Goal: Task Accomplishment & Management: Manage account settings

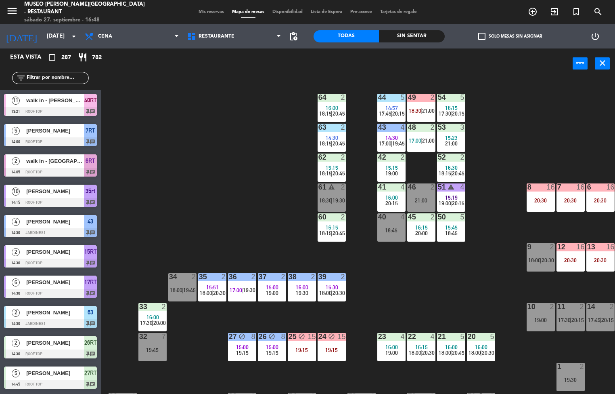
click at [453, 233] on span "18:45" at bounding box center [451, 233] width 13 height 6
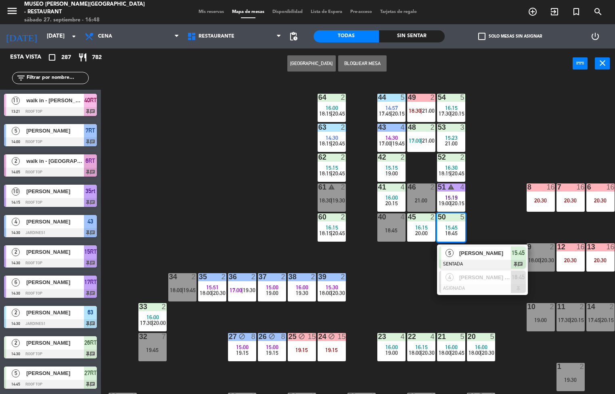
click at [478, 252] on span "[PERSON_NAME]" at bounding box center [485, 253] width 52 height 8
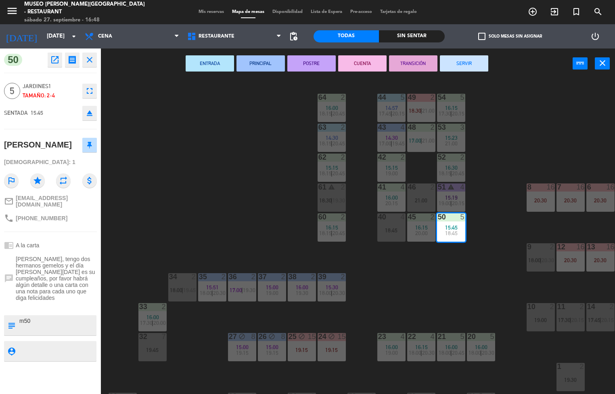
click at [261, 64] on button "PRINCIPAL" at bounding box center [261, 63] width 48 height 16
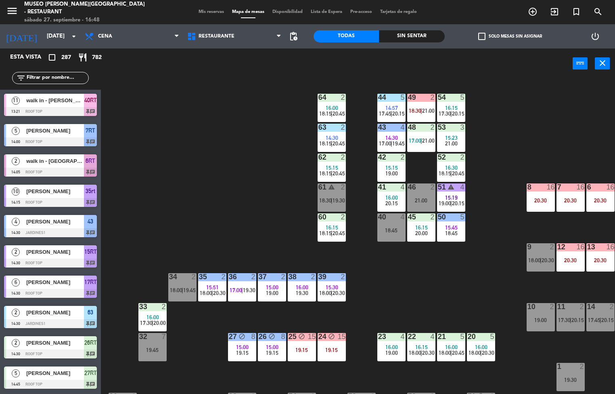
click at [425, 228] on span "16:15" at bounding box center [421, 227] width 13 height 6
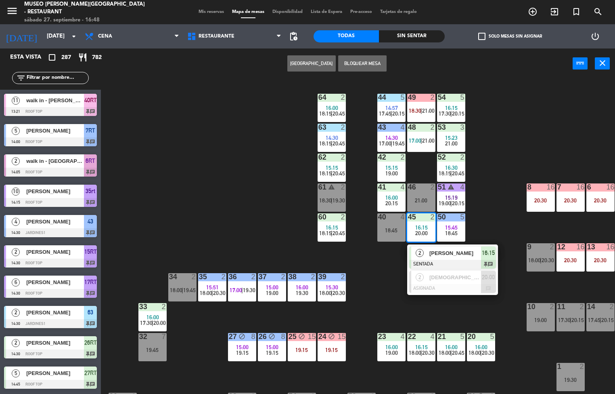
scroll to position [0, 0]
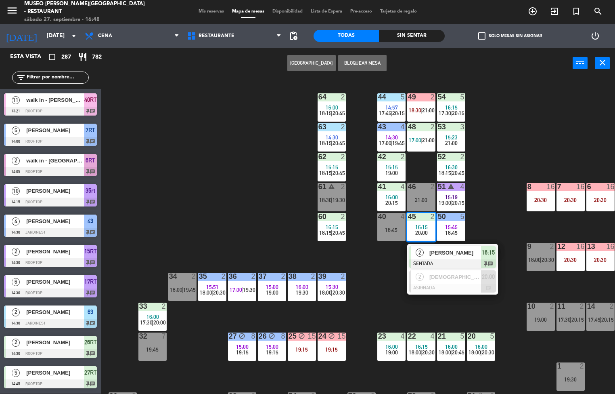
click at [442, 256] on span "[PERSON_NAME]" at bounding box center [455, 252] width 52 height 8
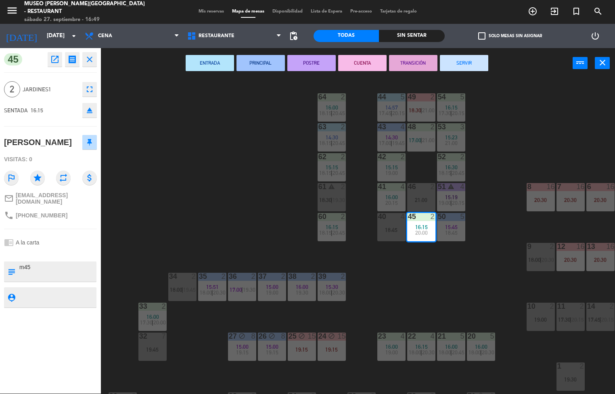
click at [211, 62] on button "ENTRADA" at bounding box center [210, 63] width 48 height 16
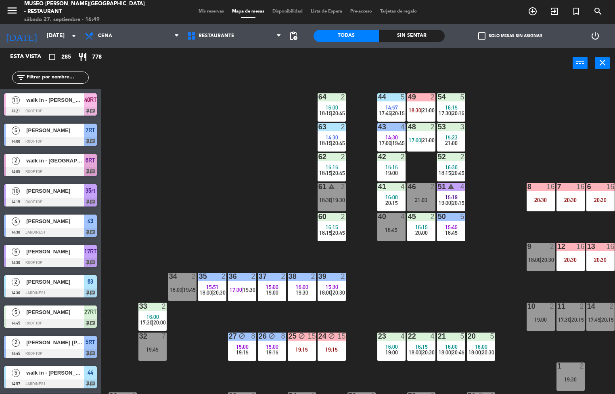
scroll to position [80, 0]
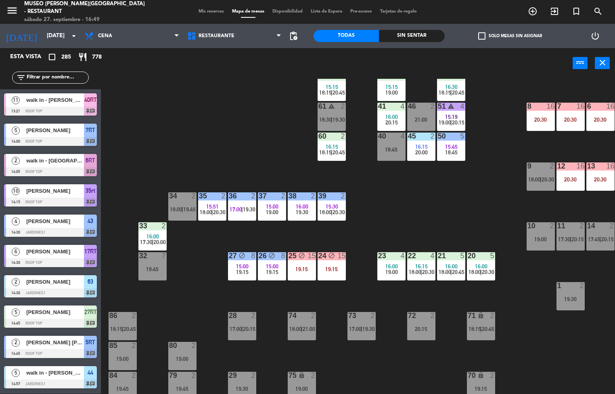
click at [452, 269] on span "20:45" at bounding box center [458, 271] width 13 height 6
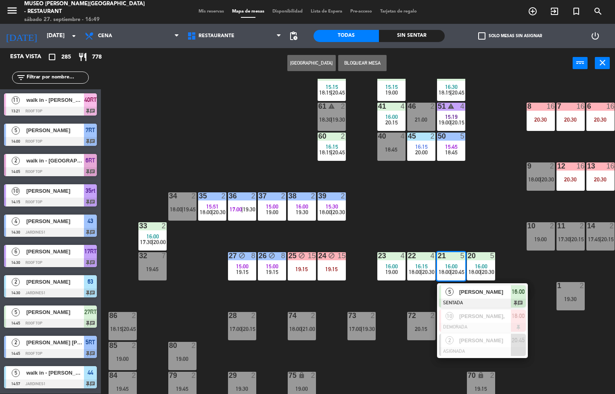
click at [474, 300] on div at bounding box center [482, 302] width 87 height 9
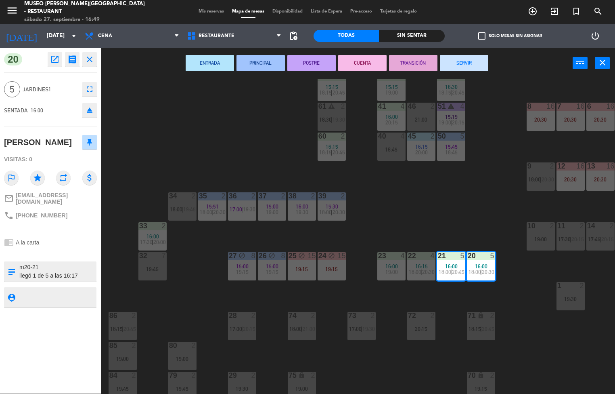
click at [211, 62] on button "ENTRADA" at bounding box center [210, 63] width 48 height 16
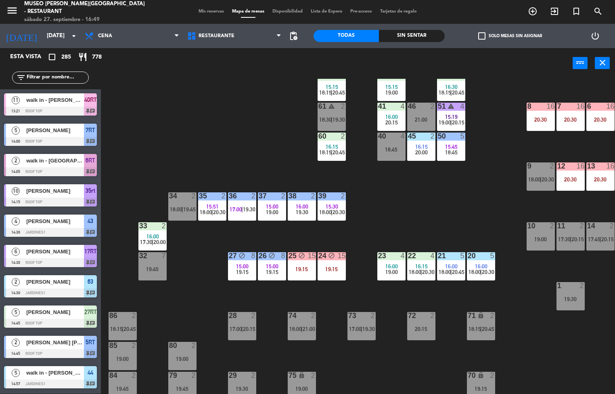
scroll to position [0, 0]
click at [422, 267] on span "16:15" at bounding box center [421, 266] width 13 height 6
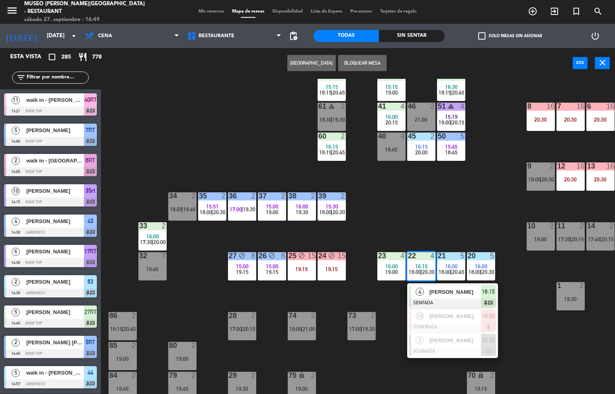
click at [451, 300] on div at bounding box center [452, 302] width 87 height 9
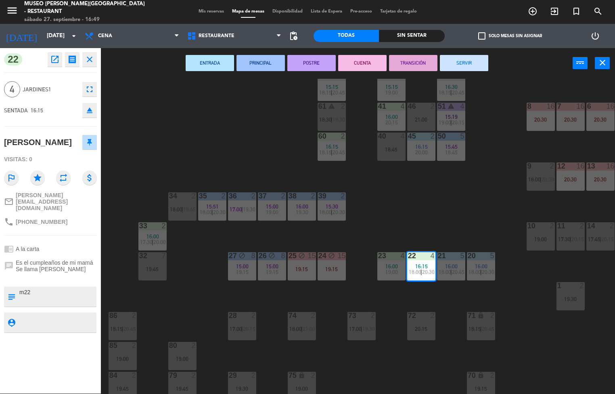
click at [266, 65] on button "PRINCIPAL" at bounding box center [261, 63] width 48 height 16
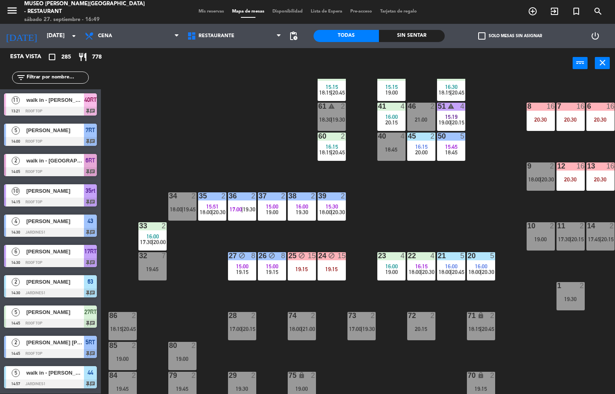
click at [385, 273] on div "19:00" at bounding box center [391, 272] width 28 height 6
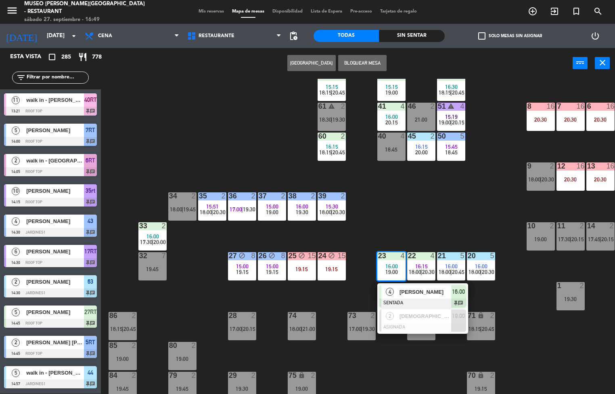
click at [417, 300] on div at bounding box center [422, 302] width 87 height 9
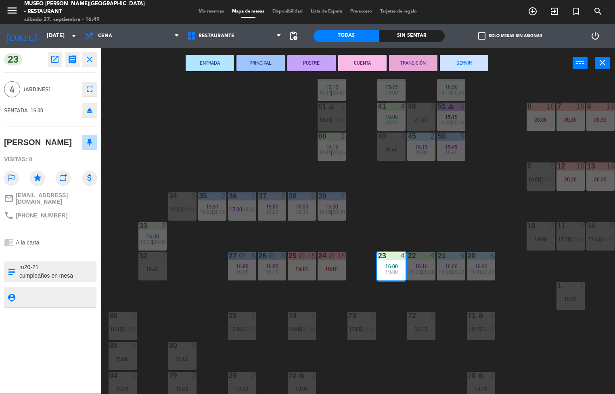
click at [212, 63] on button "ENTRADA" at bounding box center [210, 63] width 48 height 16
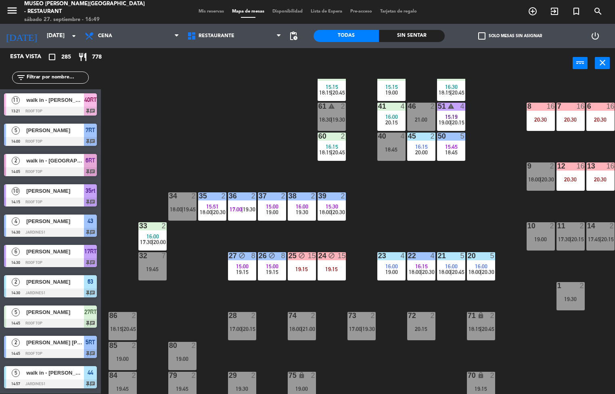
click at [484, 203] on div "44 5 14:57 17:45 | 20:15 49 2 18:30 | 21:00 54 5 16:15 17:30 | 20:15 64 2 16:00…" at bounding box center [361, 236] width 508 height 315
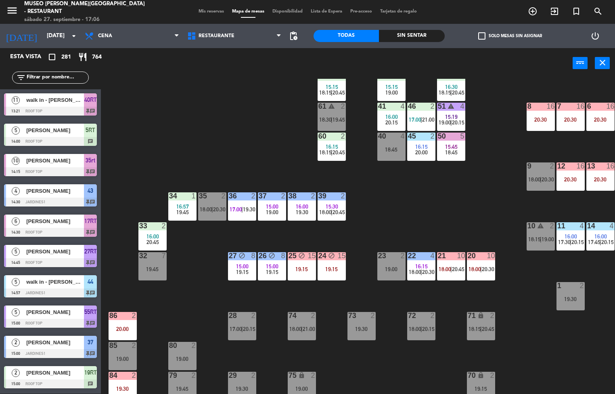
click at [304, 209] on span "19:30" at bounding box center [302, 212] width 13 height 6
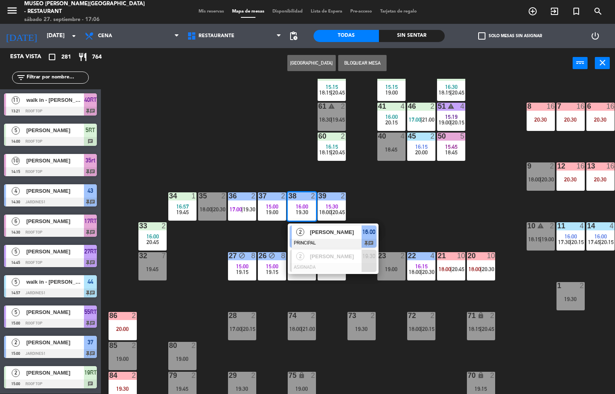
click at [343, 239] on div at bounding box center [333, 243] width 87 height 9
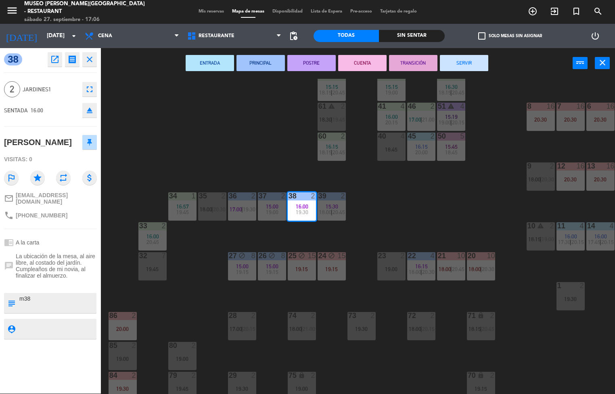
click at [316, 62] on button "POSTRE" at bounding box center [311, 63] width 48 height 16
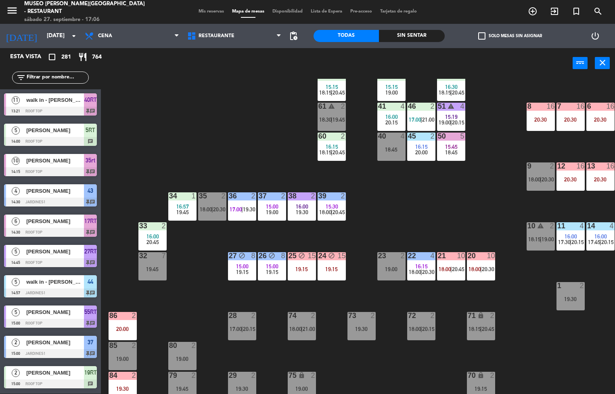
click at [272, 211] on span "19:00" at bounding box center [272, 212] width 13 height 6
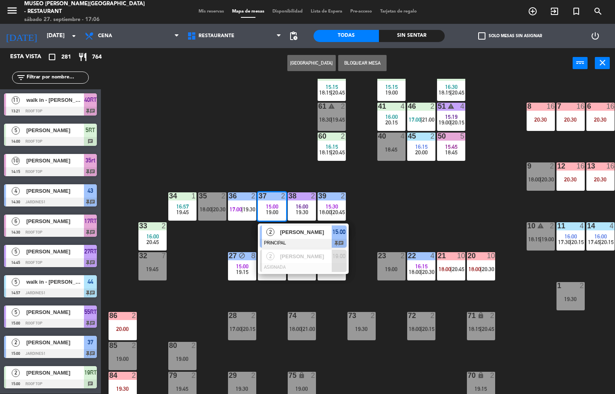
click at [404, 217] on div "44 5 14:57 17:45 | 20:15 49 2 16:58 18:30 | 21:00 54 5 16:15 17:30 | 20:15 64 2…" at bounding box center [361, 236] width 508 height 315
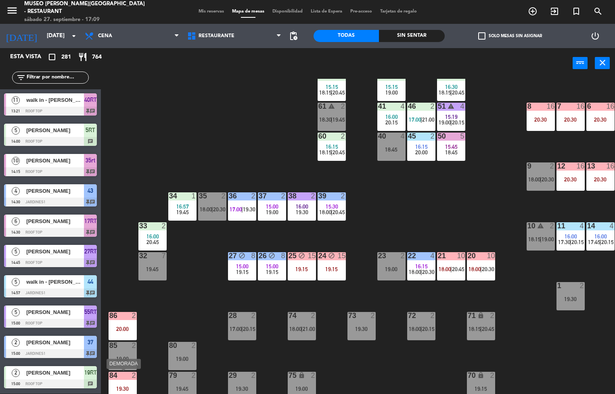
click at [381, 363] on div "44 5 14:57 17:45 | 20:15 49 2 16:58 18:30 | 21:00 54 5 16:15 17:30 | 20:15 64 2…" at bounding box center [361, 236] width 508 height 315
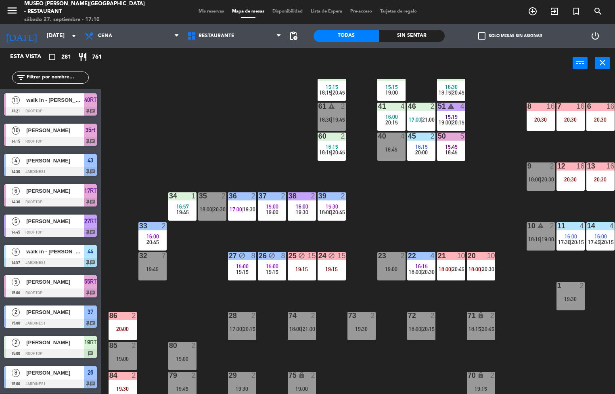
click at [487, 203] on div "44 5 14:57 17:45 | 20:15 49 2 16:58 18:30 | 21:00 54 5 16:15 17:30 | 20:15 64 2…" at bounding box center [361, 236] width 508 height 315
click at [458, 149] on div "18:45" at bounding box center [451, 152] width 28 height 6
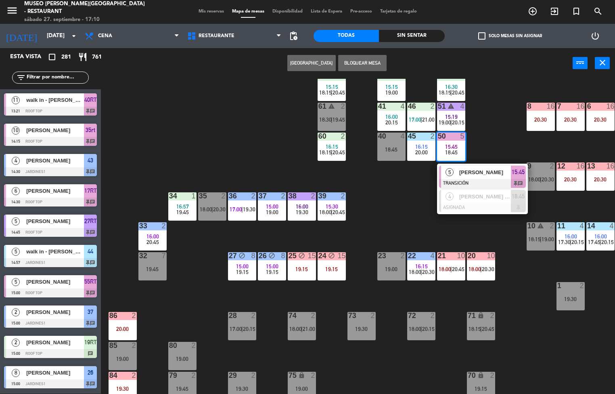
click at [486, 182] on div at bounding box center [482, 183] width 87 height 9
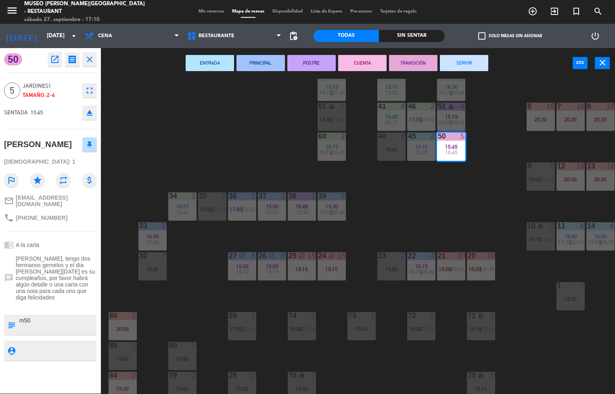
click at [417, 62] on button "TRANSICIÓN" at bounding box center [413, 63] width 48 height 16
click at [455, 205] on div "44 5 14:57 17:45 | 20:15 49 2 16:58 18:30 | 21:00 54 5 16:15 17:30 | 20:15 64 2…" at bounding box center [361, 236] width 508 height 315
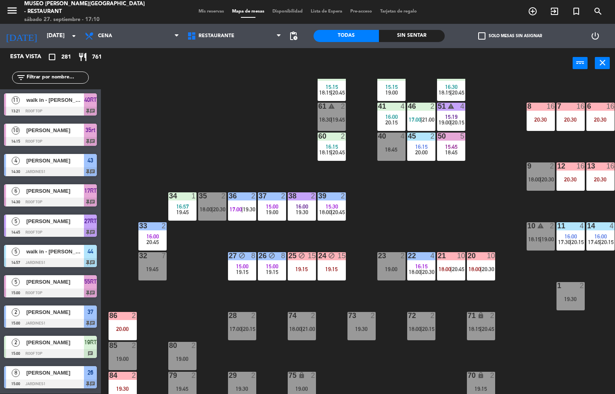
click at [419, 271] on span "18:00" at bounding box center [415, 271] width 13 height 6
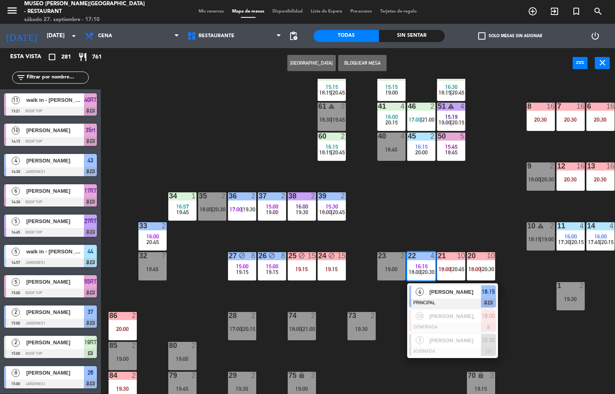
click at [408, 203] on div "44 5 14:57 17:45 | 20:15 49 2 16:58 18:30 | 21:00 54 5 16:15 17:30 | 20:15 64 2…" at bounding box center [361, 236] width 508 height 315
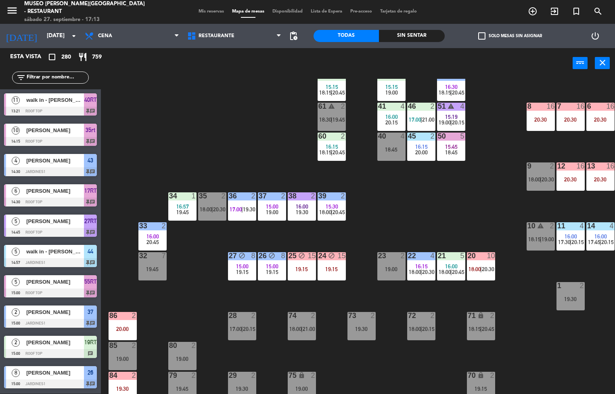
click at [155, 227] on div at bounding box center [152, 225] width 13 height 7
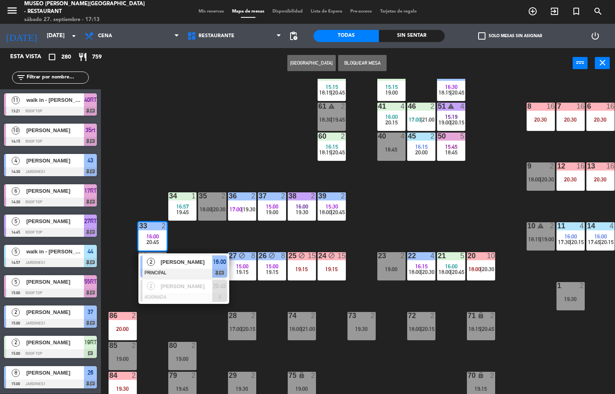
click at [194, 261] on span "[PERSON_NAME]" at bounding box center [187, 262] width 52 height 8
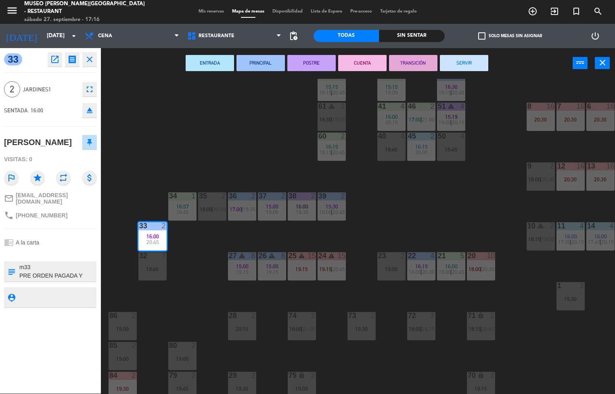
click at [405, 200] on div "menu [GEOGRAPHIC_DATA][PERSON_NAME] - Restaurant [DATE] 27. septiembre - 17:16 …" at bounding box center [307, 197] width 615 height 394
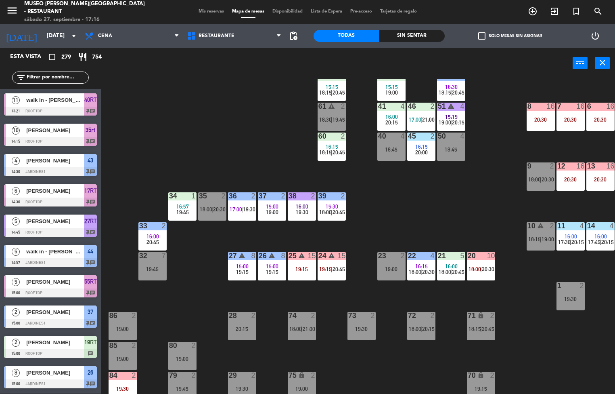
click at [270, 262] on div "26 warning 8 15:00 19:15" at bounding box center [272, 266] width 28 height 28
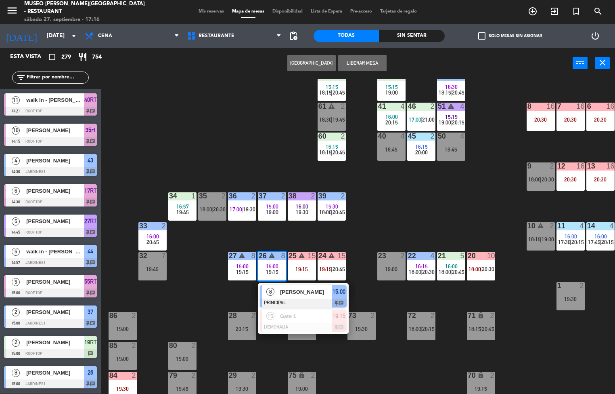
click at [396, 209] on div "44 5 14:57 17:45 | 20:15 49 2 16:58 18:30 | 21:00 54 5 16:15 17:30 | 20:15 64 2…" at bounding box center [361, 236] width 508 height 315
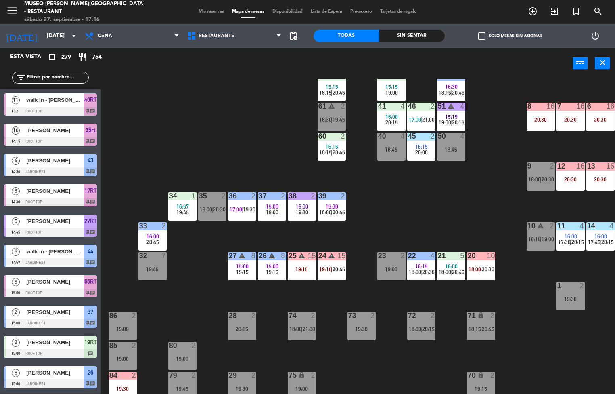
click at [305, 264] on div "25 warning 15 19:15" at bounding box center [302, 266] width 28 height 28
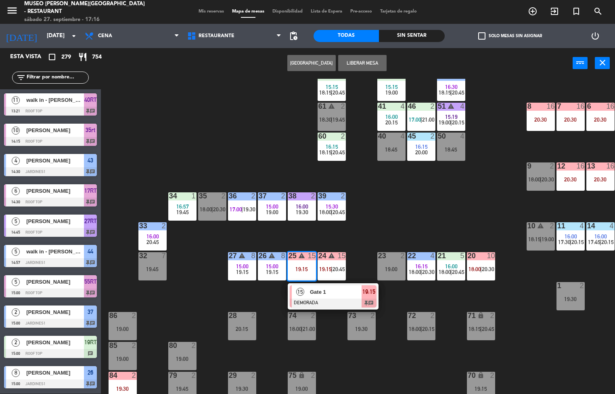
click at [331, 291] on span "Gate 1" at bounding box center [336, 291] width 52 height 8
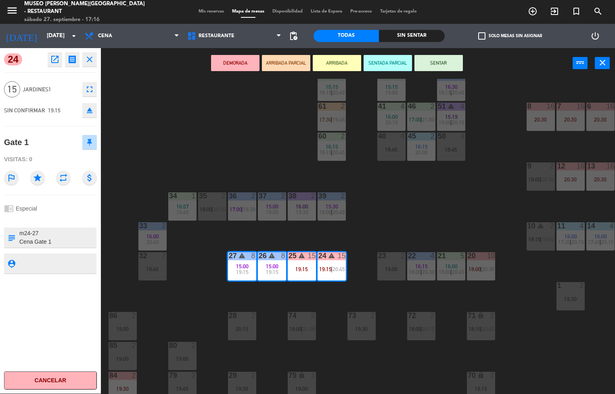
click at [56, 59] on icon "open_in_new" at bounding box center [55, 59] width 10 height 10
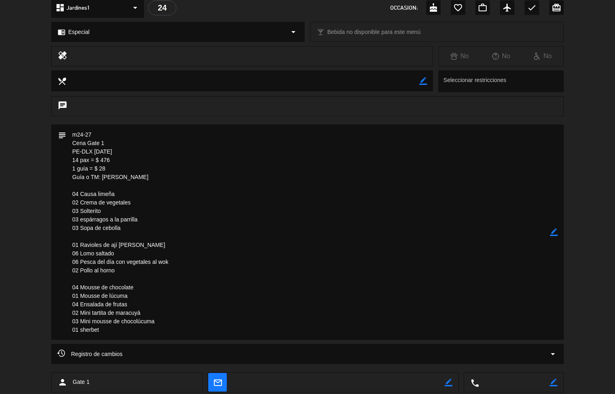
scroll to position [0, 0]
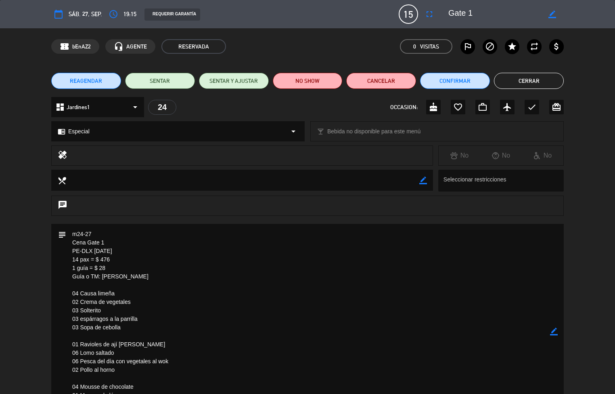
click at [540, 79] on button "Cerrar" at bounding box center [529, 81] width 70 height 16
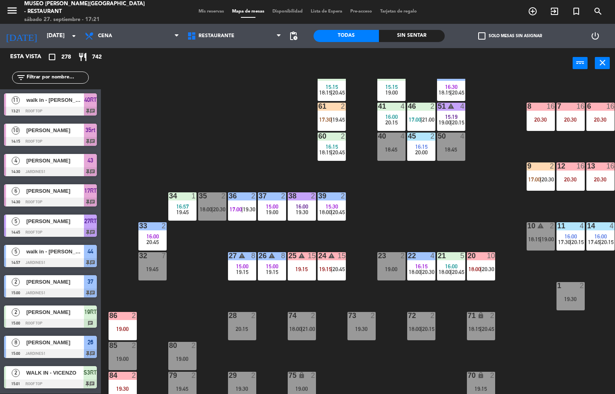
scroll to position [0, 0]
click at [152, 237] on span "16:00" at bounding box center [153, 236] width 13 height 6
click at [156, 231] on div "33 2 16:00 20:45" at bounding box center [152, 236] width 28 height 28
click at [191, 263] on div "44 5 14:57 17:45 | 20:15 49 2 16:58 18:30 | 21:00 54 5 16:15 20:15 64 2 16:00 1…" at bounding box center [361, 236] width 508 height 315
click at [147, 242] on span "20:45" at bounding box center [153, 242] width 13 height 6
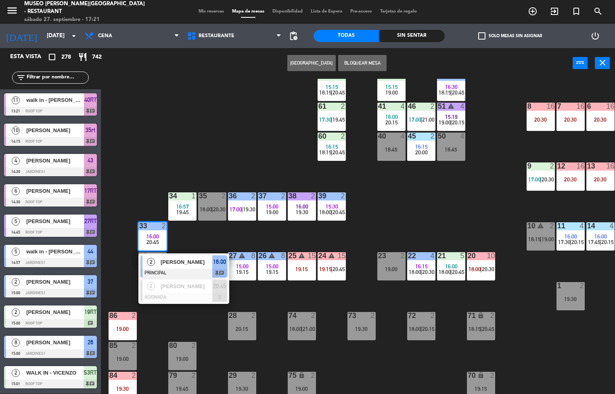
click at [194, 263] on span "[PERSON_NAME]" at bounding box center [187, 262] width 52 height 8
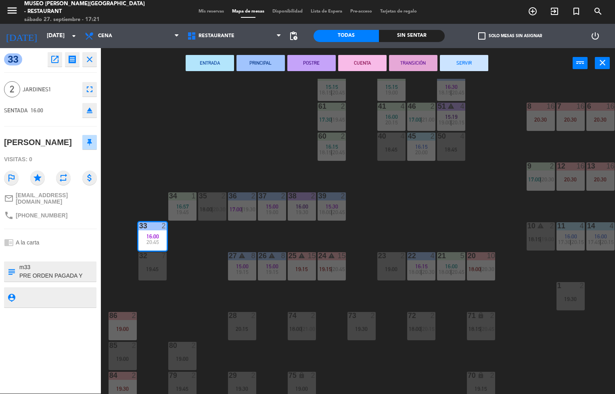
click at [56, 62] on icon "open_in_new" at bounding box center [55, 59] width 10 height 10
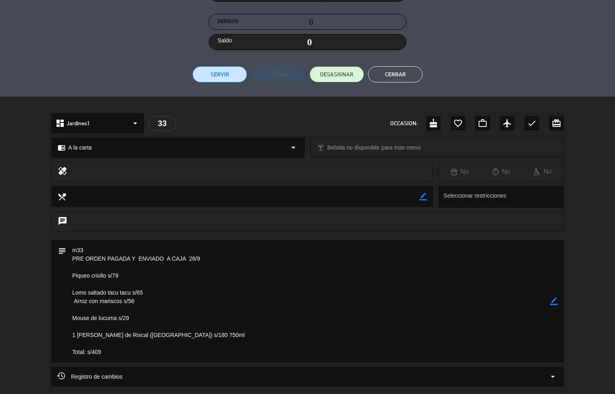
scroll to position [165, 0]
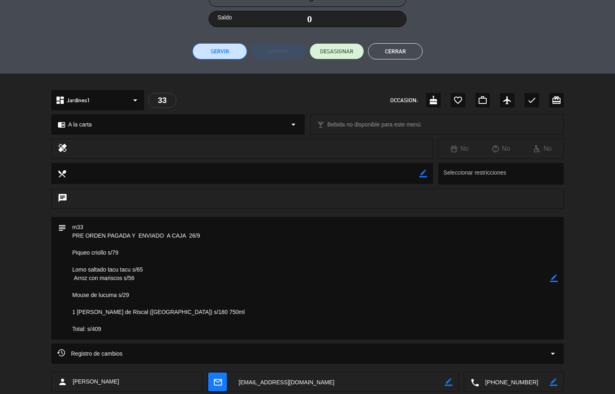
click at [413, 54] on button "Cerrar" at bounding box center [395, 51] width 54 height 16
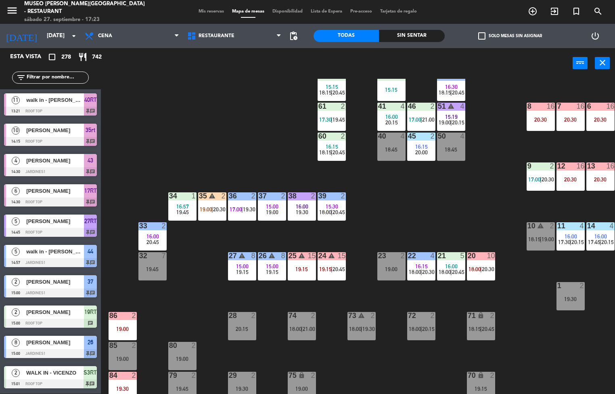
scroll to position [0, 0]
click at [182, 214] on div "34 1 16:57 19:45" at bounding box center [182, 206] width 28 height 28
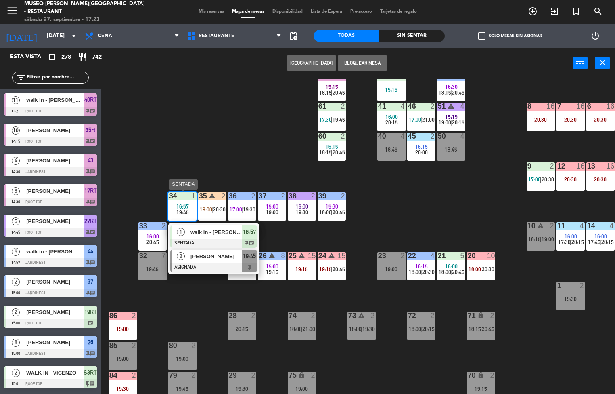
click at [189, 263] on div at bounding box center [213, 267] width 87 height 9
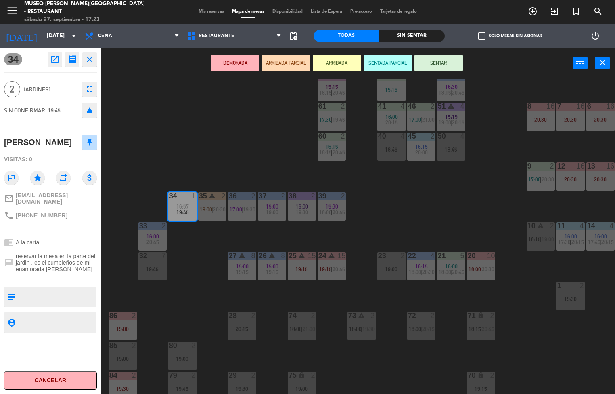
click at [224, 125] on div "menu [GEOGRAPHIC_DATA][PERSON_NAME] - Restaurant [DATE] 27. septiembre - 17:23 …" at bounding box center [307, 197] width 615 height 394
click at [388, 208] on div "menu [GEOGRAPHIC_DATA][PERSON_NAME] - Restaurant [DATE] 27. septiembre - 17:23 …" at bounding box center [307, 197] width 615 height 394
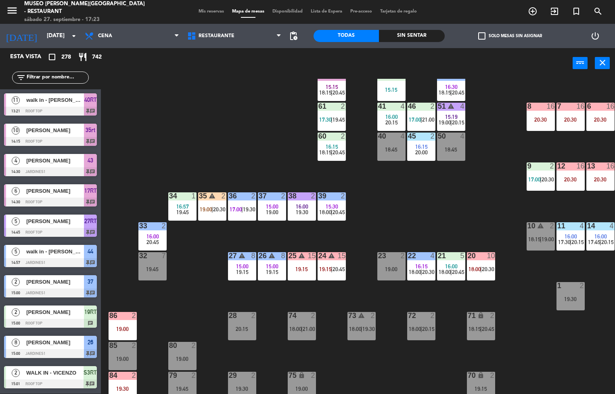
click at [183, 203] on span "16:57" at bounding box center [182, 206] width 13 height 6
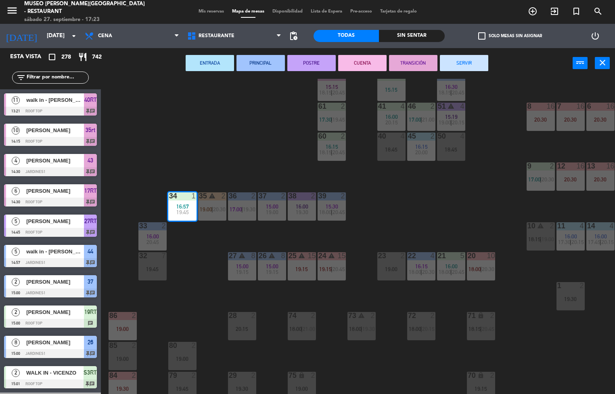
scroll to position [0, 0]
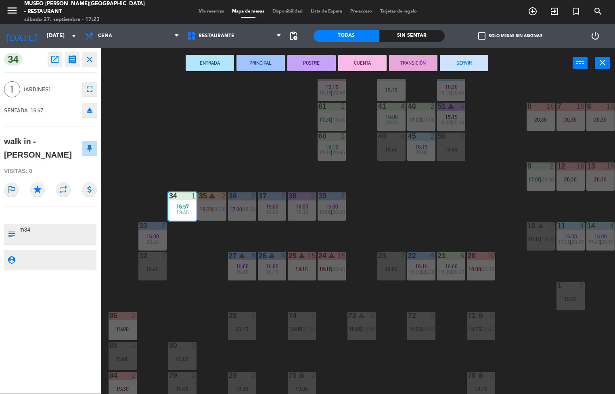
click at [312, 63] on button "POSTRE" at bounding box center [311, 63] width 48 height 16
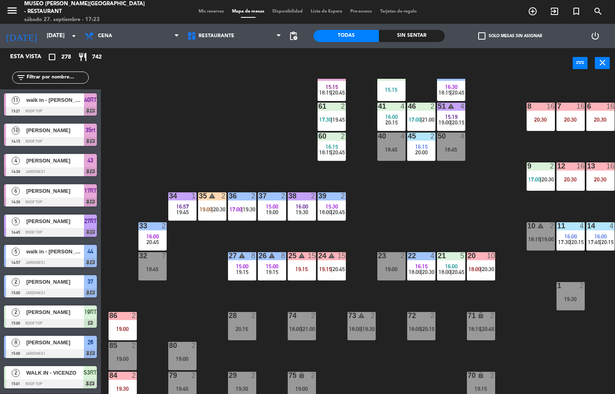
scroll to position [0, 0]
click at [247, 208] on span "19:30" at bounding box center [249, 209] width 13 height 6
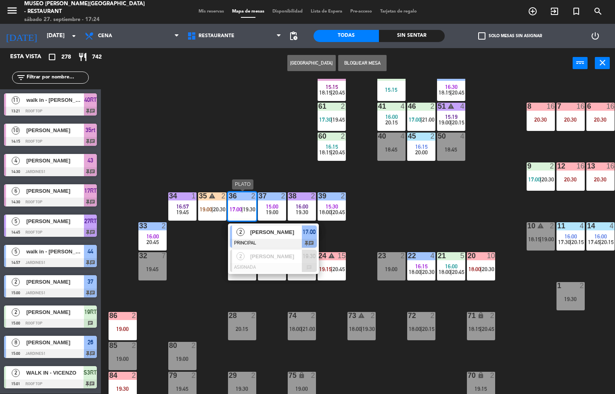
click at [407, 215] on div "44 5 14:57 17:45 | 20:15 49 2 16:58 18:30 | 21:00 54 5 16:15 20:15 64 2 16:00 1…" at bounding box center [361, 236] width 508 height 315
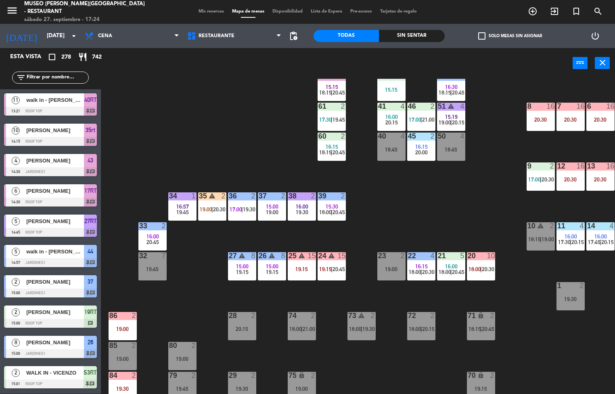
click at [271, 269] on span "19:15" at bounding box center [272, 271] width 13 height 6
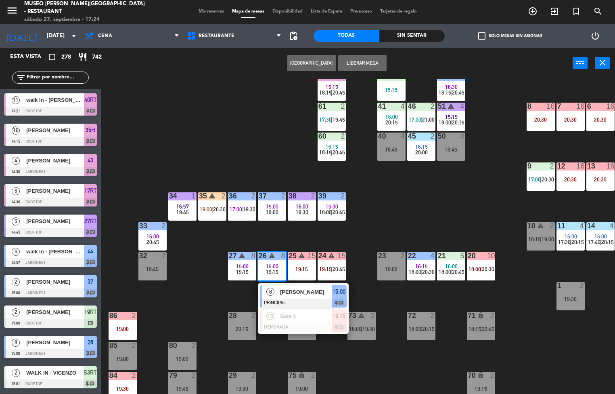
click at [314, 295] on span "[PERSON_NAME]" at bounding box center [306, 291] width 52 height 8
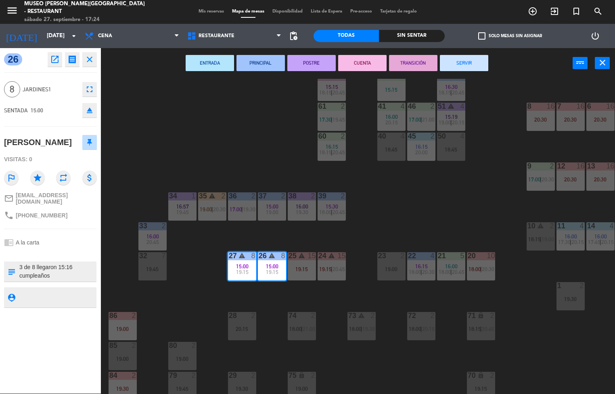
click at [368, 66] on button "CUENTA" at bounding box center [362, 63] width 48 height 16
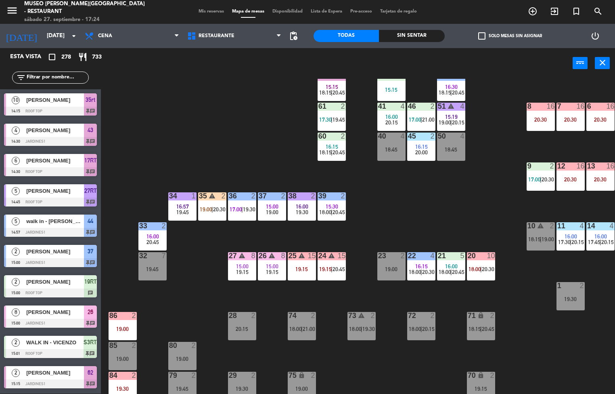
click at [445, 264] on div "16:00" at bounding box center [451, 266] width 28 height 6
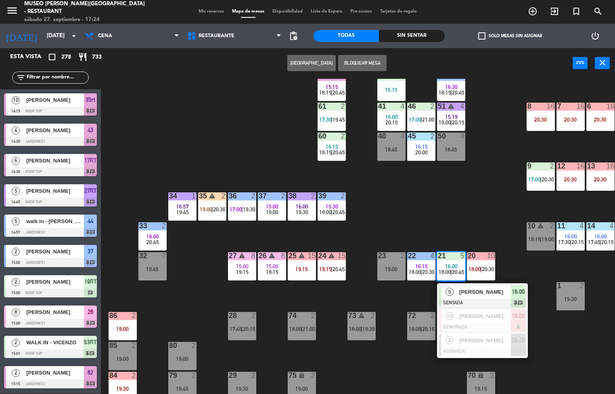
click at [490, 291] on span "[PERSON_NAME]" at bounding box center [485, 291] width 52 height 8
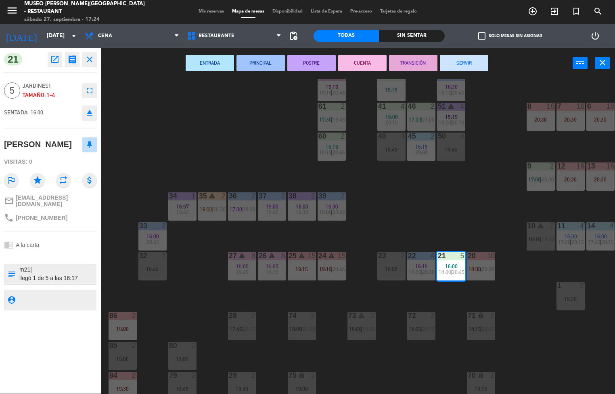
click at [273, 61] on button "PRINCIPAL" at bounding box center [261, 63] width 48 height 16
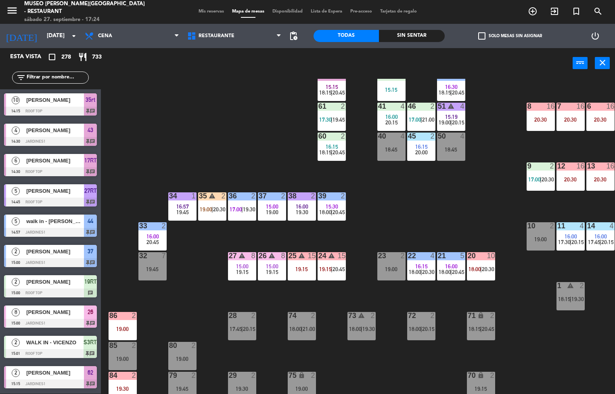
scroll to position [0, 0]
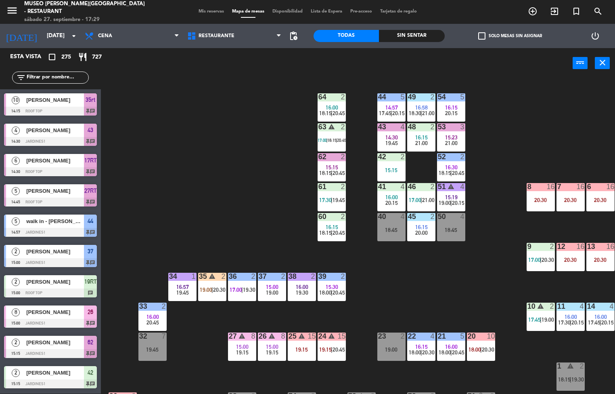
click at [212, 289] on span "|" at bounding box center [213, 289] width 2 height 6
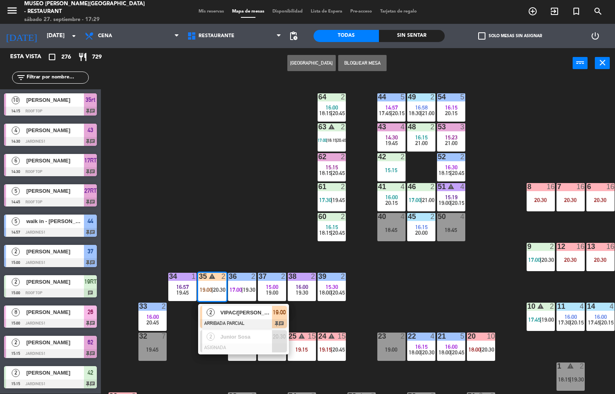
click at [400, 287] on div "44 5 14:57 17:45 | 20:15 49 2 16:58 18:30 | 21:00 54 5 16:15 20:15 64 2 16:00 1…" at bounding box center [361, 236] width 508 height 315
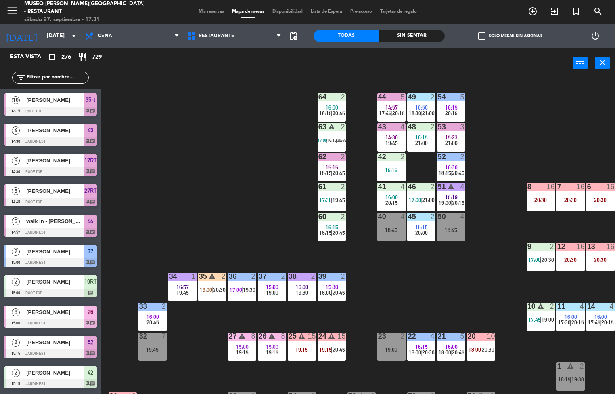
click at [332, 289] on span "|" at bounding box center [332, 292] width 2 height 6
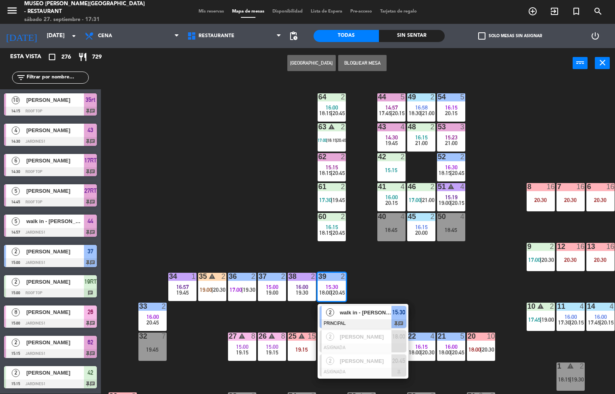
click at [371, 318] on div "walk in - [PERSON_NAME]" at bounding box center [365, 312] width 52 height 13
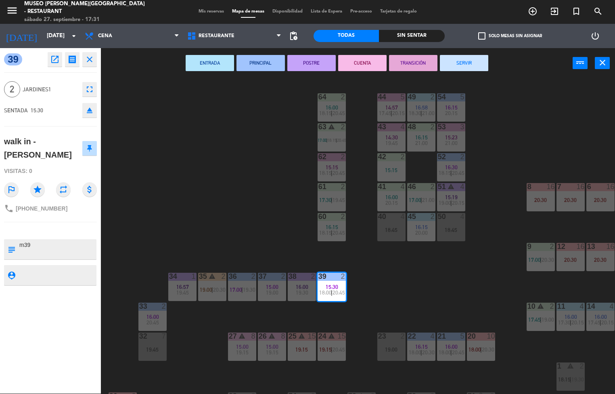
click at [417, 62] on button "TRANSICIÓN" at bounding box center [413, 63] width 48 height 16
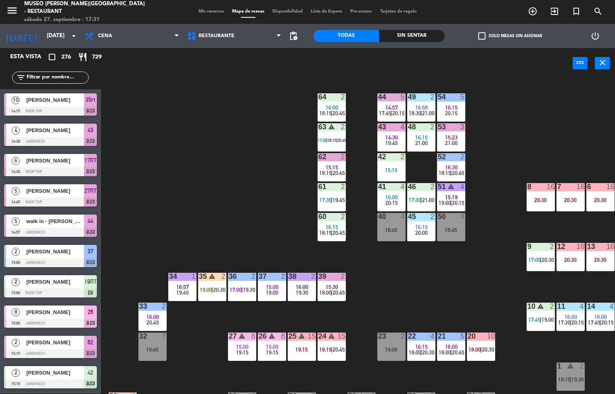
scroll to position [0, 0]
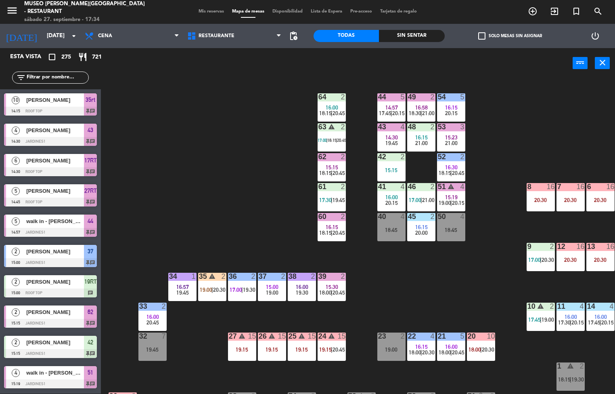
click at [159, 319] on span "20:45" at bounding box center [153, 322] width 13 height 6
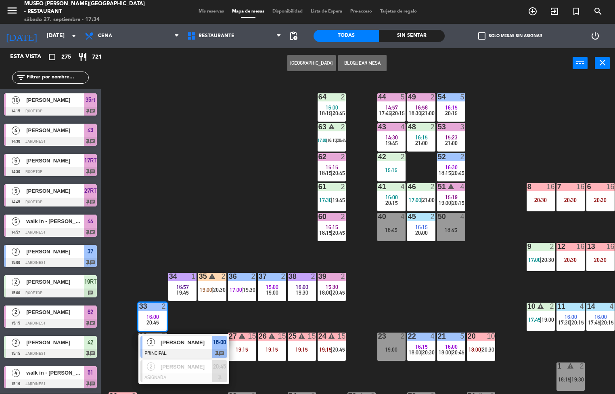
click at [209, 347] on div "[PERSON_NAME]" at bounding box center [186, 341] width 52 height 13
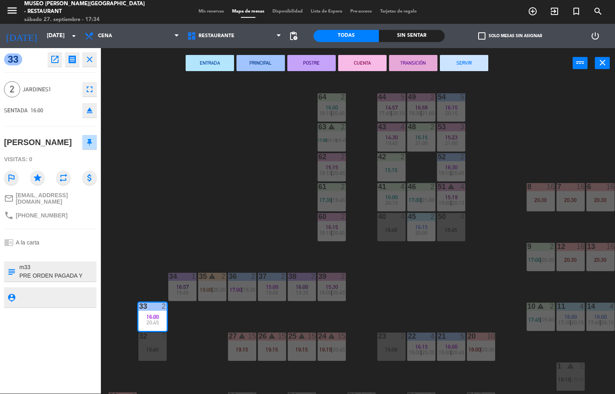
click at [501, 298] on div "menu [GEOGRAPHIC_DATA][PERSON_NAME] - Restaurant [DATE] 27. septiembre - 17:34 …" at bounding box center [307, 197] width 615 height 394
click at [470, 292] on div "menu [GEOGRAPHIC_DATA][PERSON_NAME] - Restaurant [DATE] 27. septiembre - 17:34 …" at bounding box center [307, 197] width 615 height 394
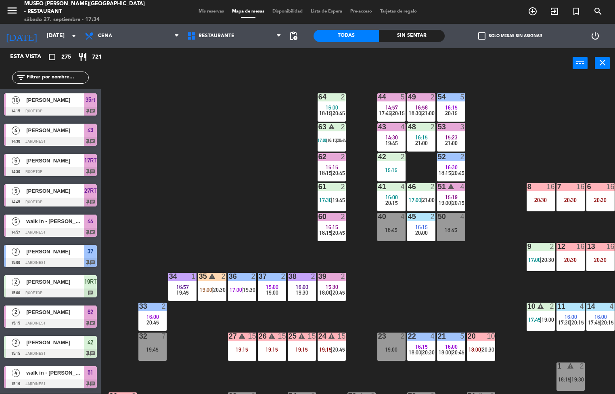
click at [414, 285] on div "44 5 14:57 17:45 | 20:15 49 2 16:58 18:30 | 21:00 54 5 16:15 20:15 64 2 16:00 1…" at bounding box center [361, 236] width 508 height 315
click at [189, 285] on div "16:57" at bounding box center [182, 287] width 28 height 6
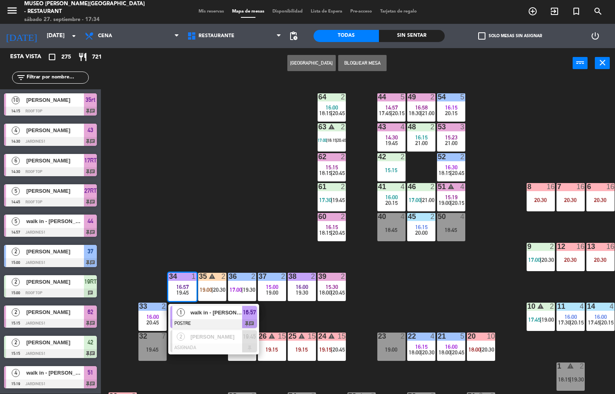
click at [214, 320] on div at bounding box center [213, 323] width 87 height 9
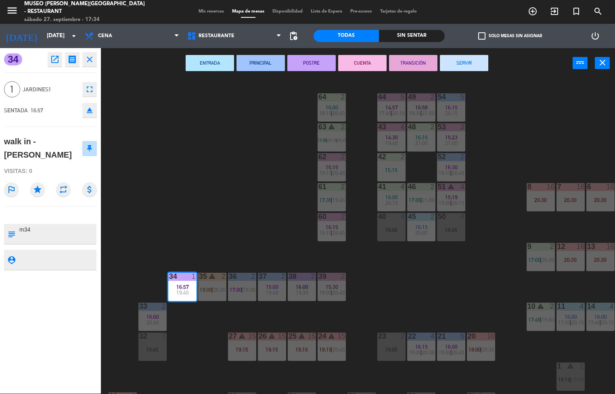
click at [414, 59] on button "TRANSICIÓN" at bounding box center [413, 63] width 48 height 16
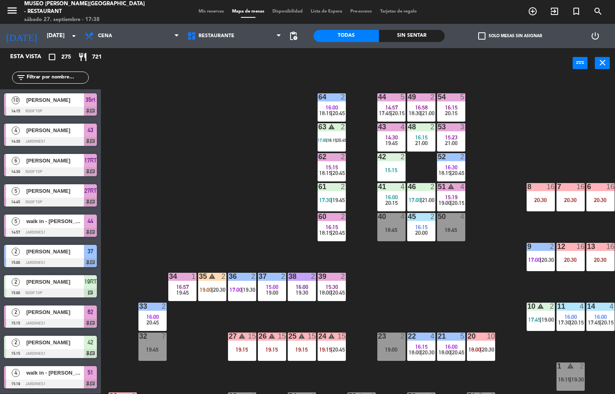
click at [393, 281] on div "44 5 14:57 17:45 | 20:15 49 2 16:58 18:30 | 21:00 54 5 16:15 20:15 64 2 16:00 1…" at bounding box center [361, 236] width 508 height 315
click at [265, 286] on div "15:00" at bounding box center [272, 287] width 28 height 6
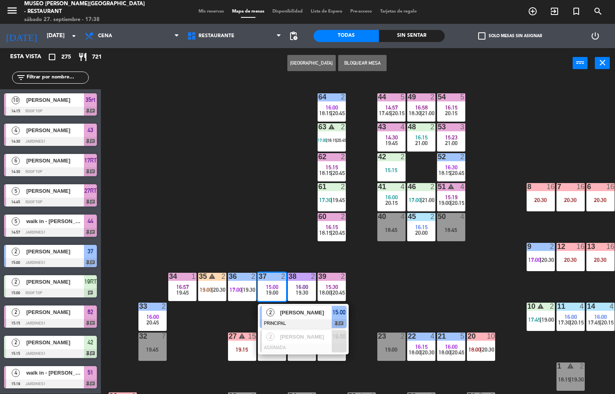
click at [310, 316] on span "[PERSON_NAME]" at bounding box center [306, 312] width 52 height 8
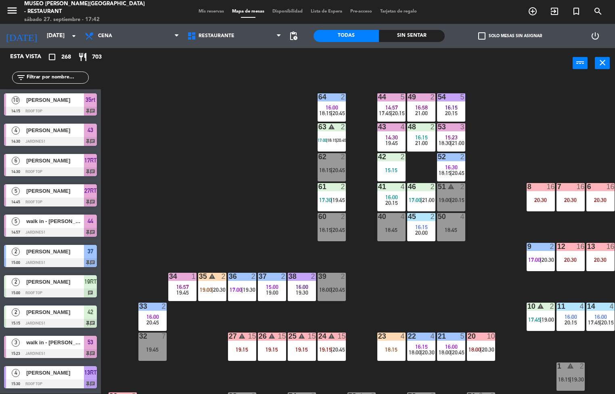
click at [332, 349] on span "|" at bounding box center [332, 349] width 2 height 6
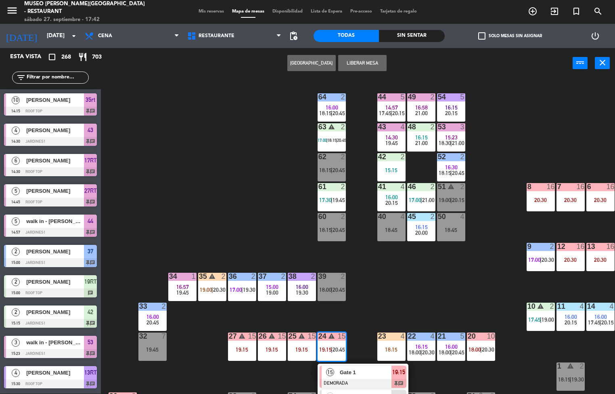
click at [398, 312] on div "44 5 14:57 17:45 | 20:15 49 2 16:58 21:00 54 5 16:15 20:15 64 2 16:00 18:15 | 2…" at bounding box center [361, 236] width 508 height 315
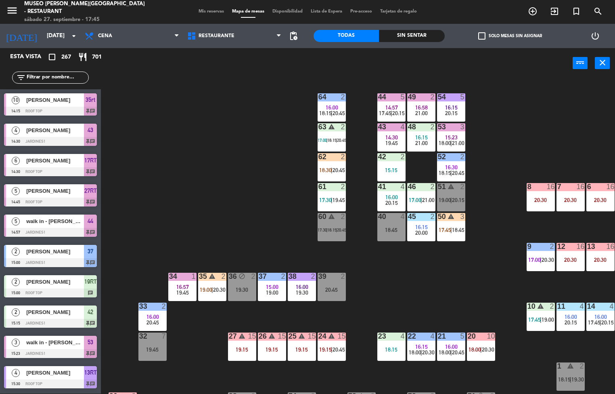
click at [212, 229] on div "44 5 14:57 17:45 | 20:15 49 2 16:58 21:00 54 5 16:15 20:15 64 2 16:00 18:15 | 2…" at bounding box center [361, 236] width 508 height 315
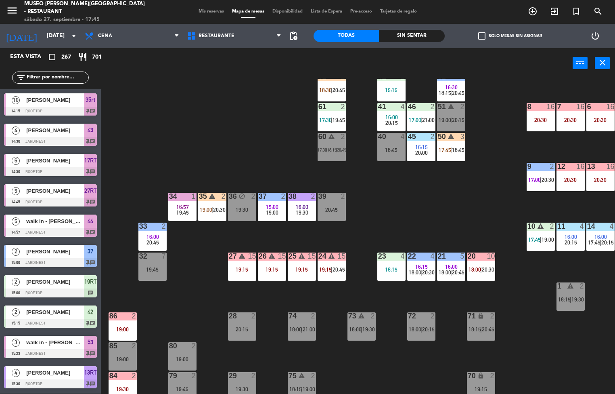
click at [146, 228] on div at bounding box center [152, 225] width 13 height 7
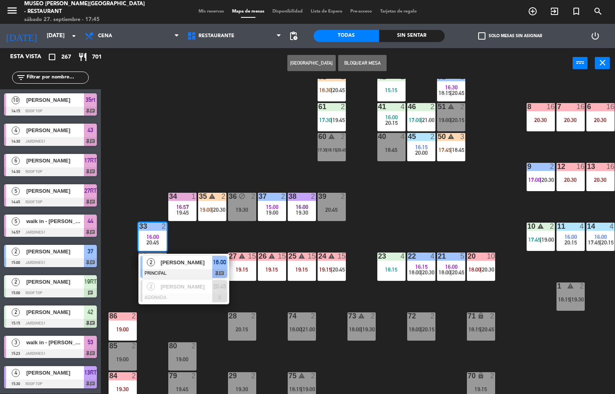
click at [176, 267] on div "[PERSON_NAME]" at bounding box center [186, 262] width 52 height 13
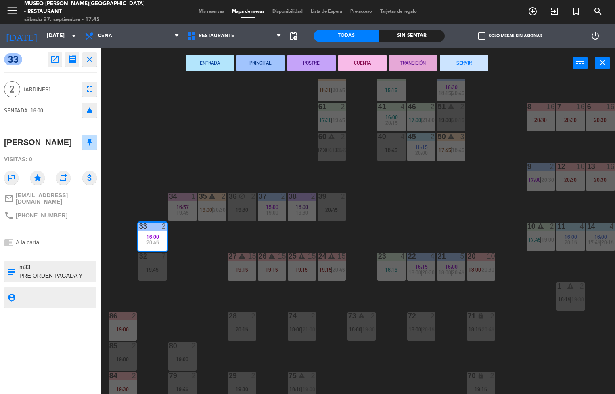
click at [417, 62] on button "TRANSICIÓN" at bounding box center [413, 63] width 48 height 16
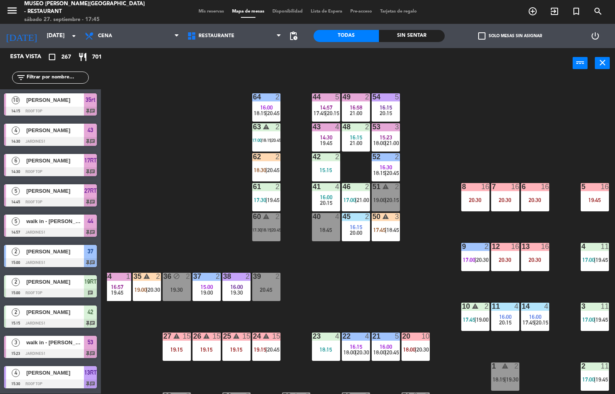
scroll to position [1, 65]
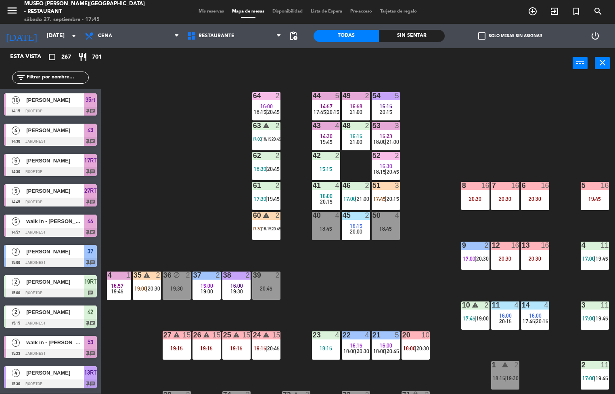
click at [385, 104] on span "16:15" at bounding box center [386, 106] width 13 height 6
click at [335, 293] on div "44 5 14:57 17:45 | 20:15 49 2 16:58 21:00 54 5 16:15 20:15 64 2 16:00 18:15 | 2…" at bounding box center [361, 236] width 508 height 315
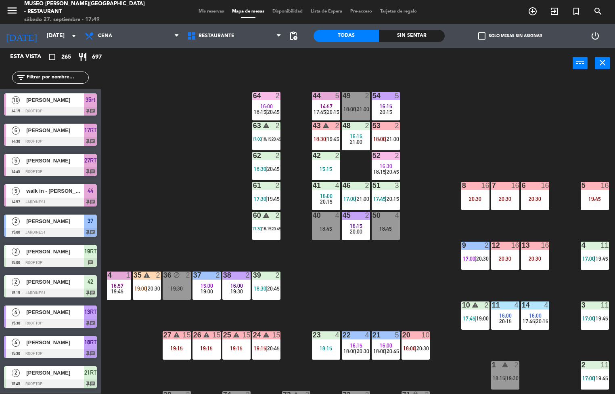
click at [383, 281] on div "44 5 14:57 17:45 | 20:15 49 2 18:00 | 21:00 54 5 16:15 20:15 64 2 16:00 18:15 |…" at bounding box center [361, 236] width 508 height 315
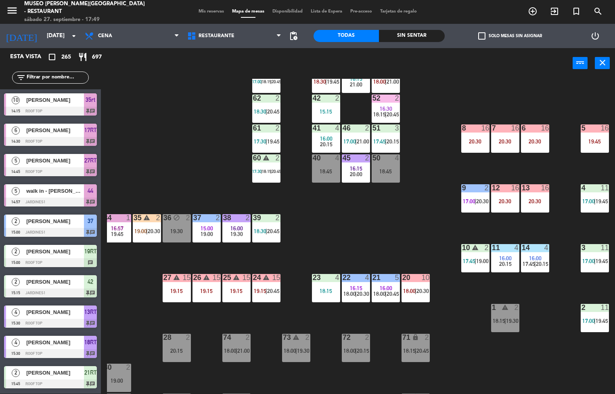
scroll to position [59, 0]
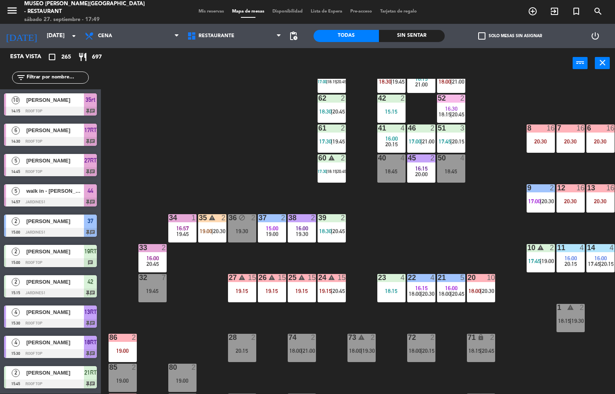
click at [182, 232] on span "19:45" at bounding box center [182, 233] width 13 height 6
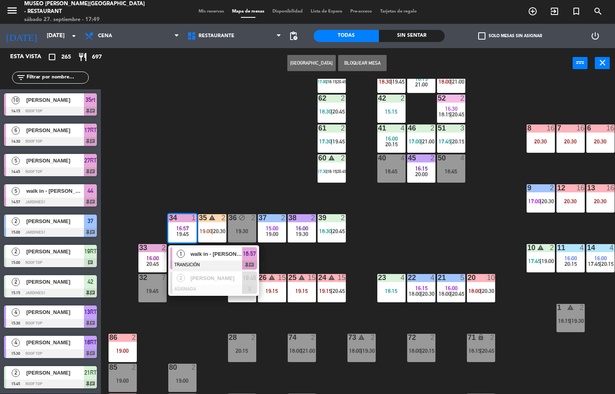
click at [230, 262] on div at bounding box center [213, 264] width 87 height 9
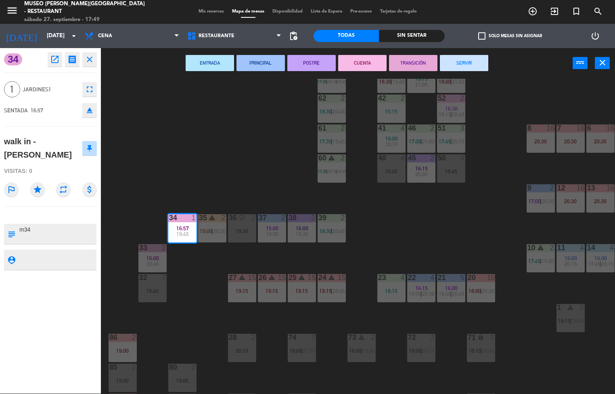
click at [474, 70] on button "SERVIR" at bounding box center [464, 63] width 48 height 16
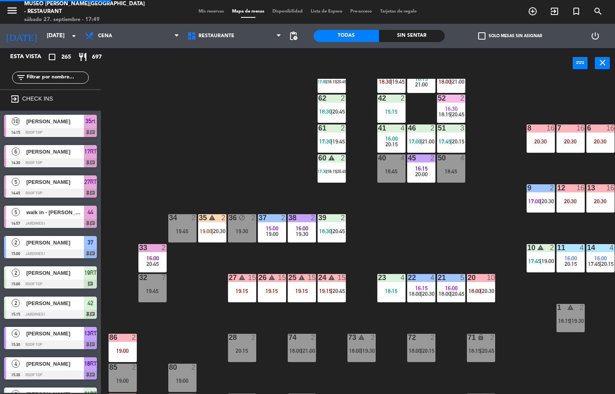
scroll to position [0, 0]
click at [279, 232] on div "19:00" at bounding box center [272, 234] width 28 height 6
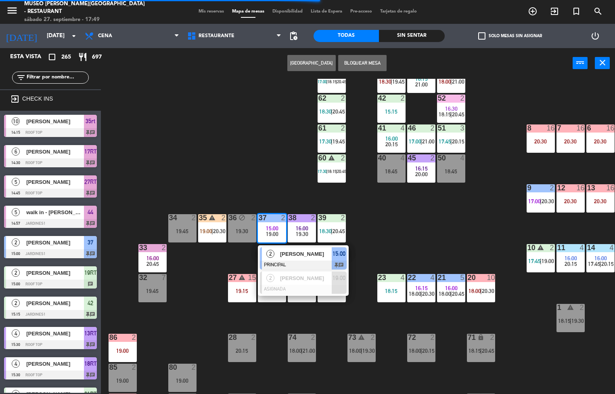
click at [298, 256] on span "[PERSON_NAME]" at bounding box center [306, 253] width 52 height 8
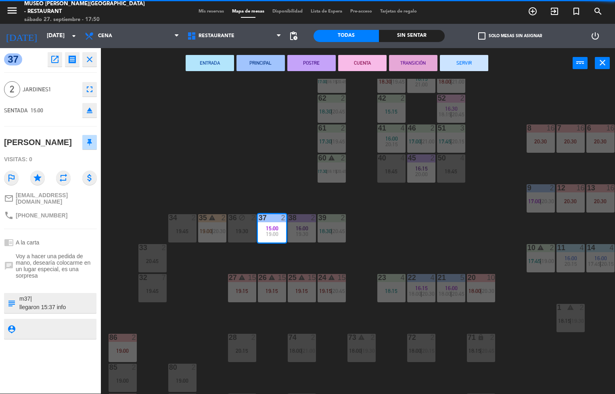
click at [366, 65] on button "CUENTA" at bounding box center [362, 63] width 48 height 16
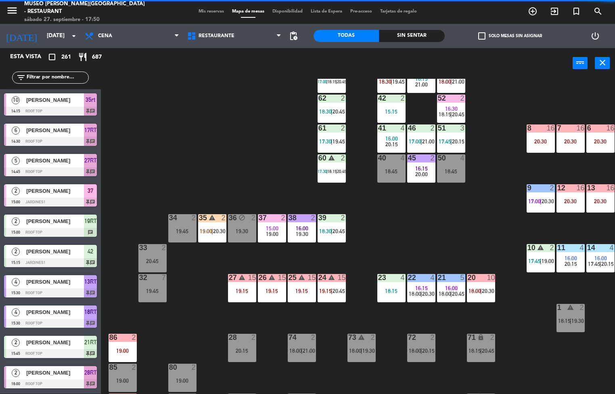
click at [277, 233] on span "19:00" at bounding box center [272, 233] width 13 height 6
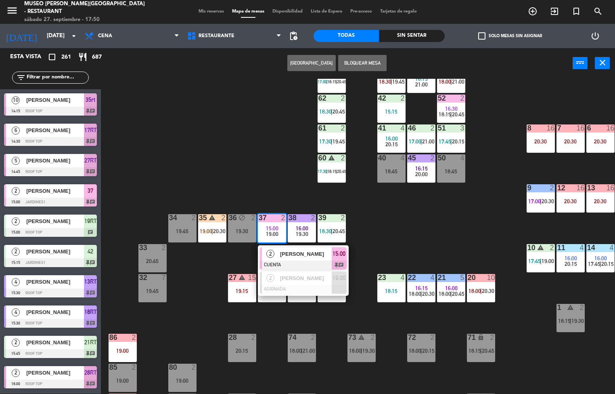
click at [316, 256] on span "[PERSON_NAME]" at bounding box center [306, 253] width 52 height 8
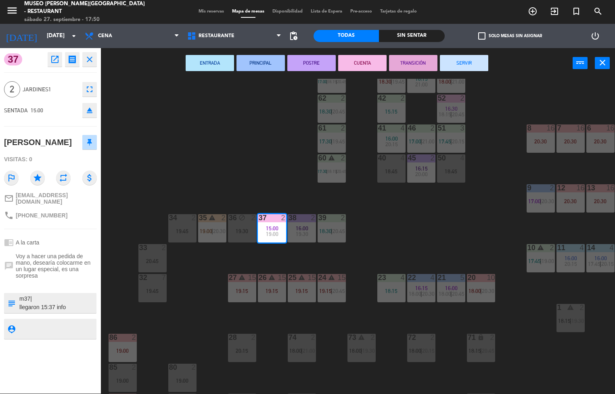
click at [316, 64] on button "POSTRE" at bounding box center [311, 63] width 48 height 16
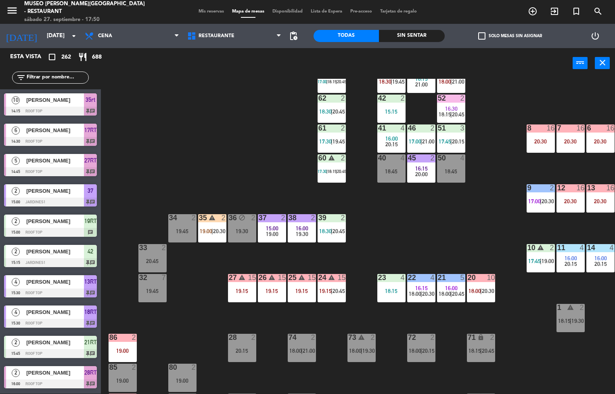
scroll to position [59, 65]
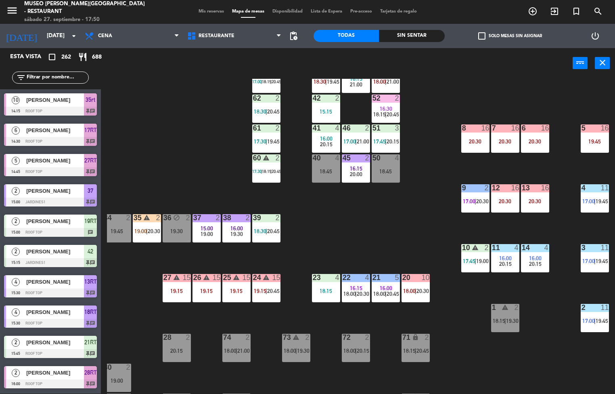
click at [548, 287] on div "44 3 20:15 49 2 18:00 | 21:00 54 5 16:15 20:15 64 2 16:00 18:15 | 20:45 48 2 16…" at bounding box center [361, 236] width 508 height 315
click at [351, 292] on span "18:00" at bounding box center [350, 293] width 13 height 6
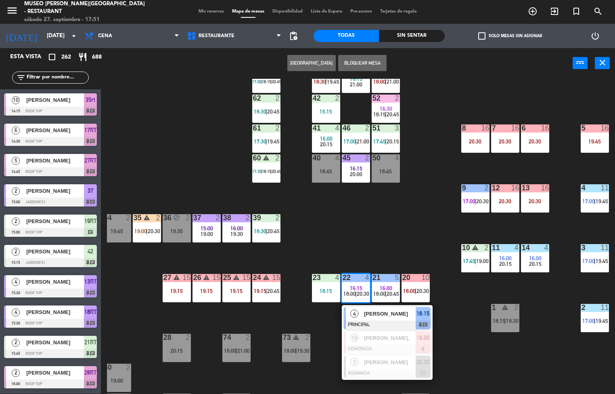
click at [388, 317] on span "[PERSON_NAME]" at bounding box center [390, 313] width 52 height 8
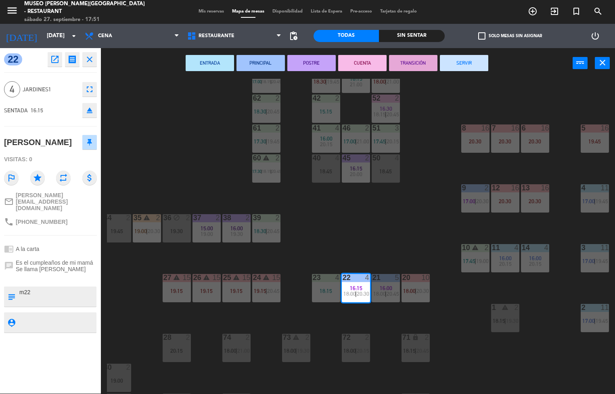
click at [419, 62] on button "TRANSICIÓN" at bounding box center [413, 63] width 48 height 16
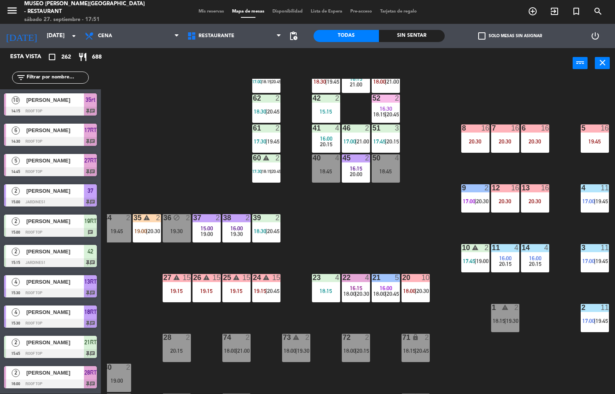
click at [473, 260] on span "17:45" at bounding box center [469, 261] width 13 height 6
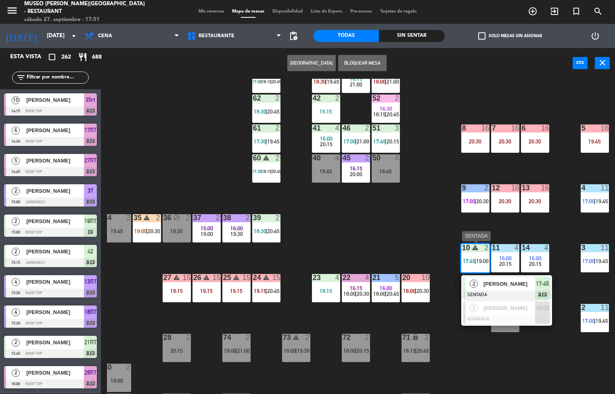
click at [505, 291] on div at bounding box center [506, 294] width 87 height 9
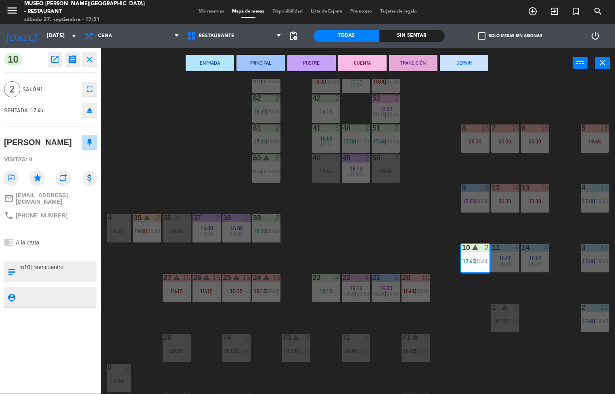
click at [264, 62] on button "PRINCIPAL" at bounding box center [261, 63] width 48 height 16
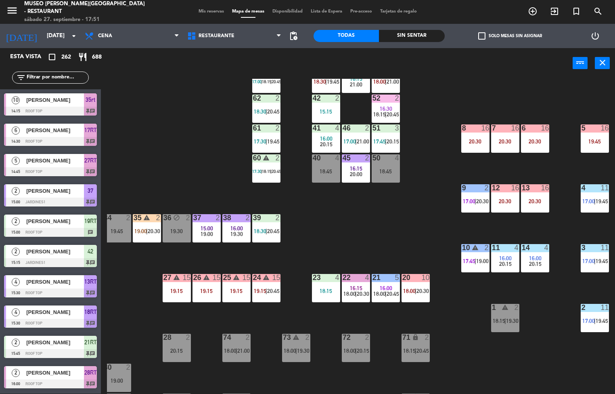
scroll to position [0, 0]
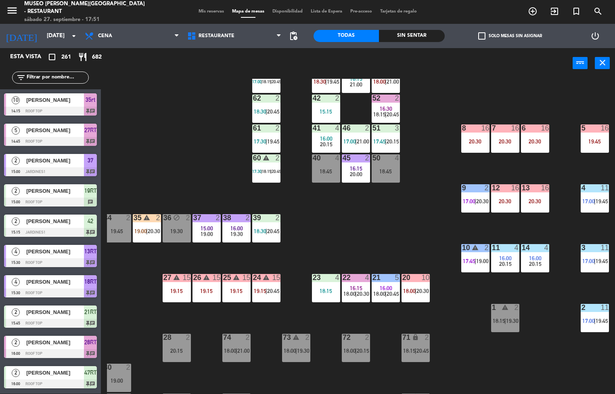
click at [264, 219] on div "44 3 20:15 49 2 18:00 | 21:00 54 5 16:15 20:15 64 2 16:00 18:15 | 20:45 48 2 16…" at bounding box center [361, 236] width 508 height 315
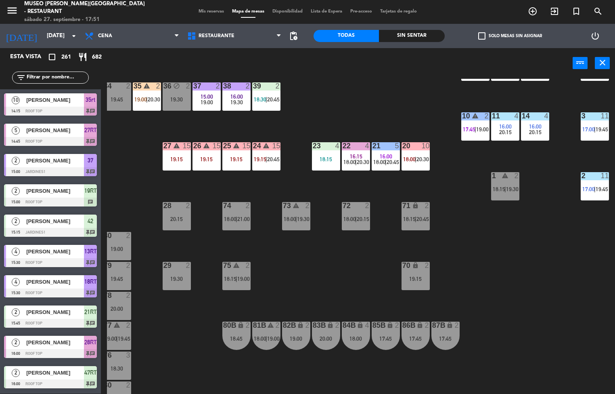
click at [266, 94] on div "39 2 18:30 | 20:45" at bounding box center [266, 96] width 28 height 28
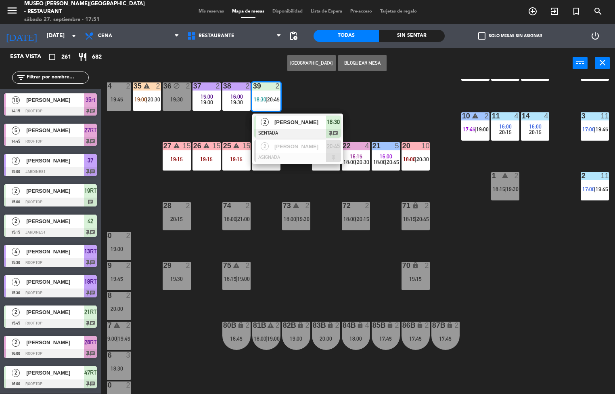
click at [300, 127] on div "[PERSON_NAME]" at bounding box center [300, 121] width 52 height 13
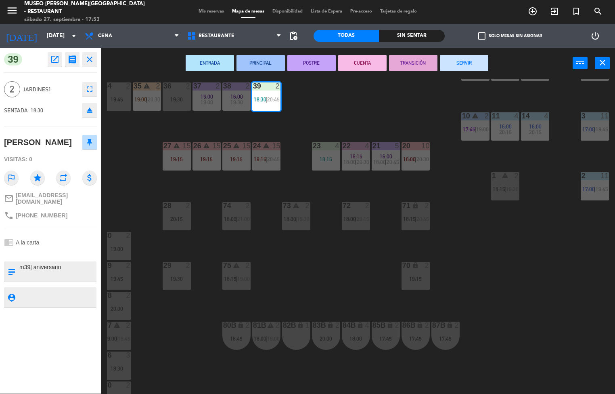
click at [349, 285] on div "44 3 20:15 49 2 18:00 | 21:00 54 5 16:15 20:15 64 2 16:00 18:15 | 20:45 48 2 16…" at bounding box center [361, 236] width 508 height 315
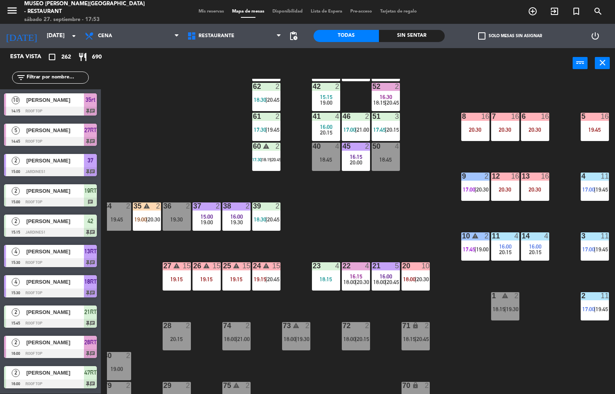
scroll to position [79, 65]
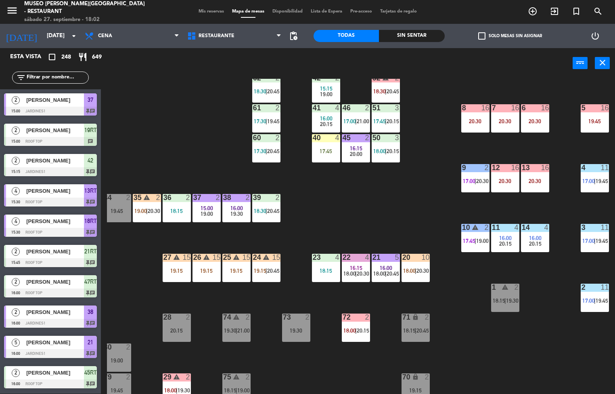
click at [404, 34] on div "Sin sentar" at bounding box center [411, 36] width 65 height 12
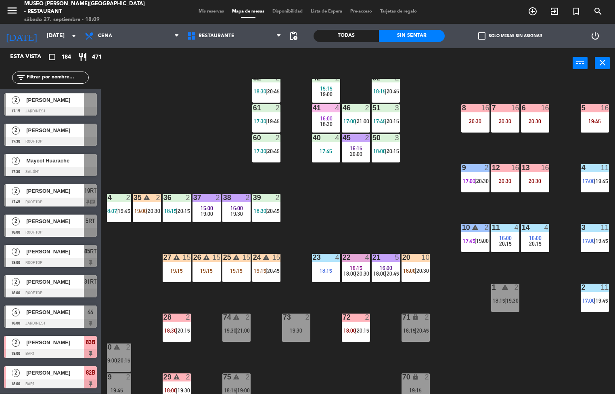
click at [370, 216] on div "44 4 18:00 49 2 18:00 | 21:00 54 5 16:15 18:45 64 2 18:15 | 20:45 48 2 16:15 21…" at bounding box center [361, 236] width 508 height 315
click at [216, 257] on div "15" at bounding box center [216, 256] width 8 height 7
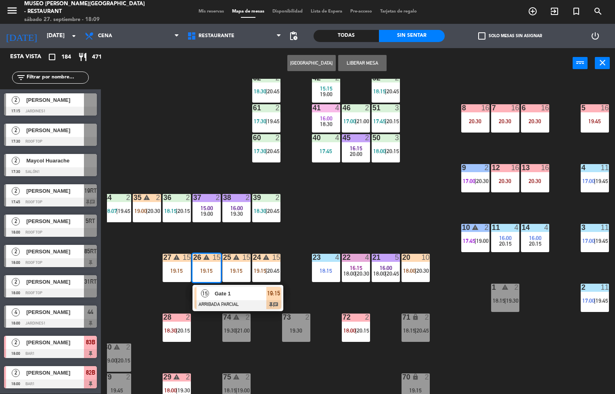
click at [242, 304] on div at bounding box center [238, 304] width 87 height 9
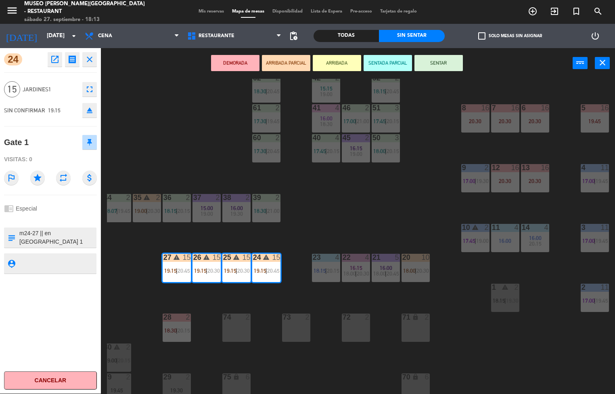
click at [383, 219] on div "44 4 18:00 49 2 18:00 | 20:00 54 5 16:15 18:45 64 2 18:15 | 20:45 48 2 16:15 21…" at bounding box center [361, 236] width 508 height 315
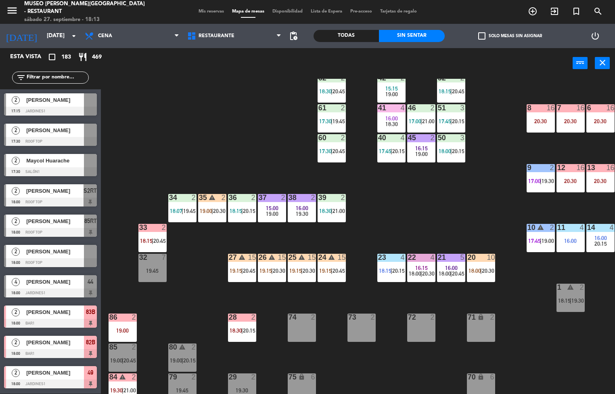
scroll to position [0, 0]
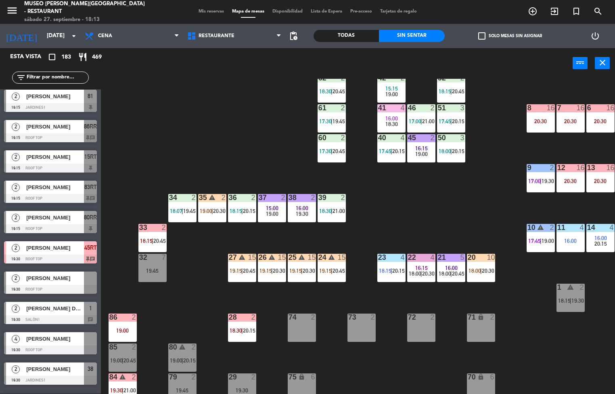
click at [300, 210] on span "19:30" at bounding box center [302, 213] width 13 height 6
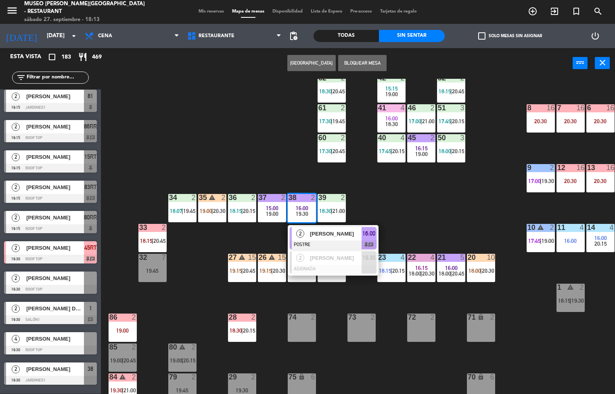
click at [328, 233] on span "[PERSON_NAME]" at bounding box center [336, 233] width 52 height 8
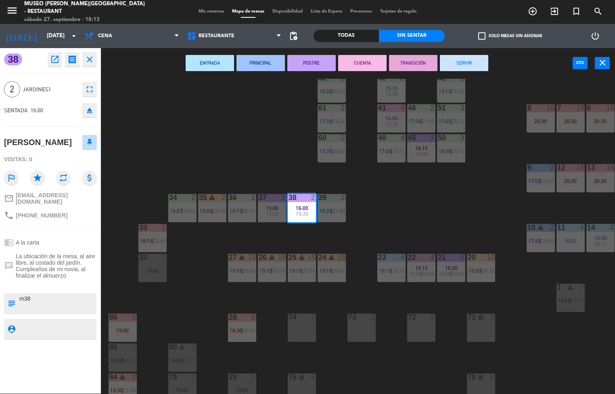
click at [470, 65] on button "SERVIR" at bounding box center [464, 63] width 48 height 16
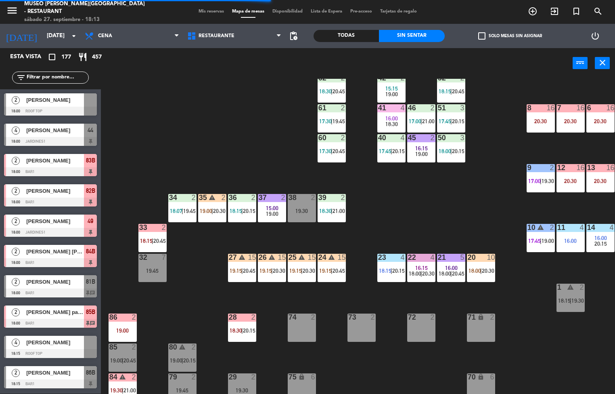
click at [245, 211] on span "20:15" at bounding box center [249, 210] width 13 height 6
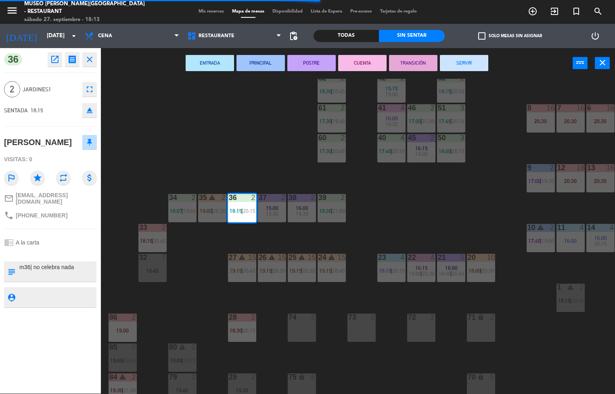
click at [216, 65] on button "ENTRADA" at bounding box center [210, 63] width 48 height 16
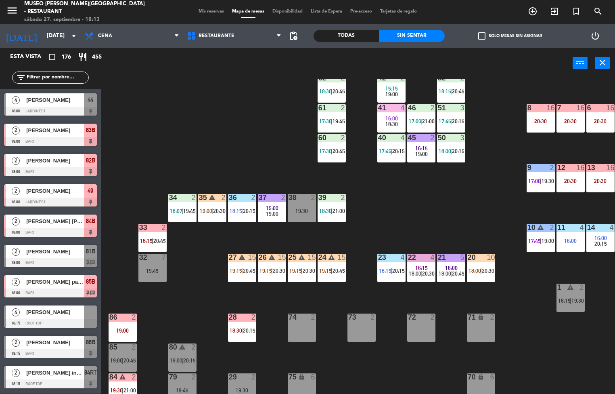
click at [184, 210] on span "19:45" at bounding box center [189, 210] width 13 height 6
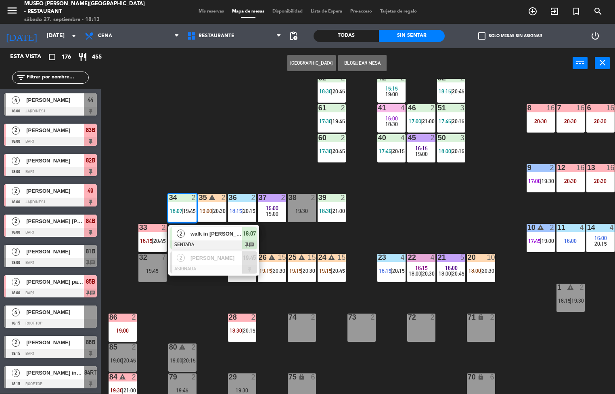
click at [205, 241] on div at bounding box center [213, 244] width 87 height 9
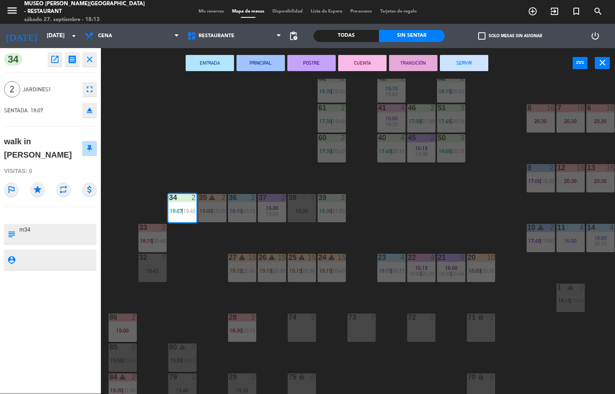
click at [216, 65] on button "ENTRADA" at bounding box center [210, 63] width 48 height 16
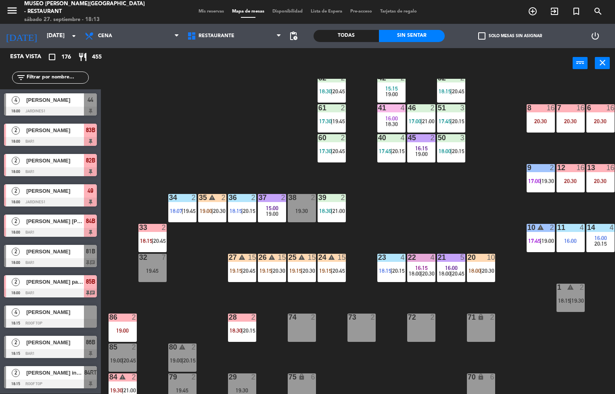
click at [417, 203] on div "44 4 18:00 49 2 18:00 | 20:00 54 5 16:15 18:45 64 2 18:15 | 20:45 48 2 16:15 21…" at bounding box center [361, 236] width 508 height 315
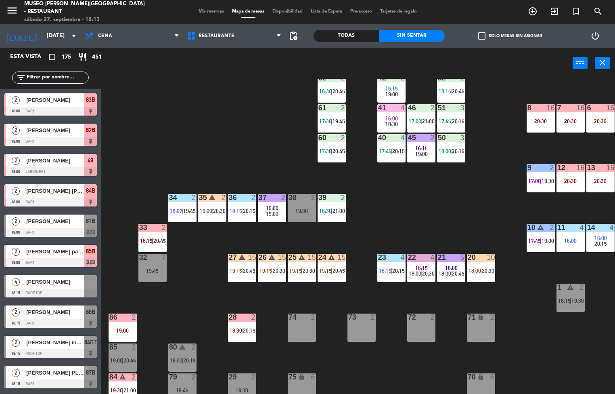
click at [421, 267] on span "16:15" at bounding box center [421, 267] width 13 height 6
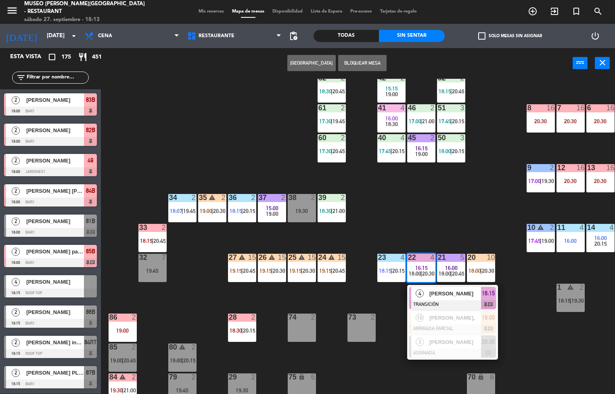
click at [454, 300] on div at bounding box center [452, 304] width 87 height 9
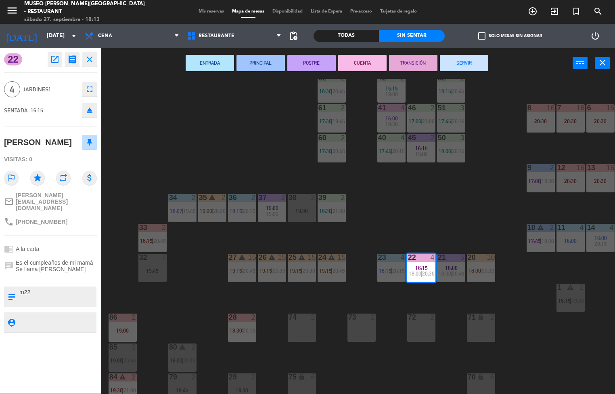
click at [469, 65] on button "SERVIR" at bounding box center [464, 63] width 48 height 16
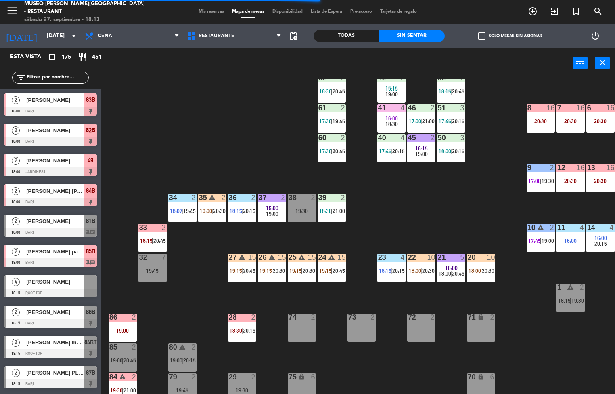
click at [392, 269] on span "|" at bounding box center [392, 270] width 2 height 6
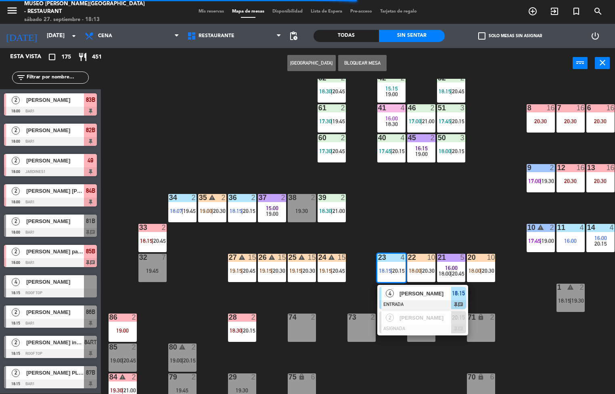
click at [431, 302] on div at bounding box center [422, 304] width 87 height 9
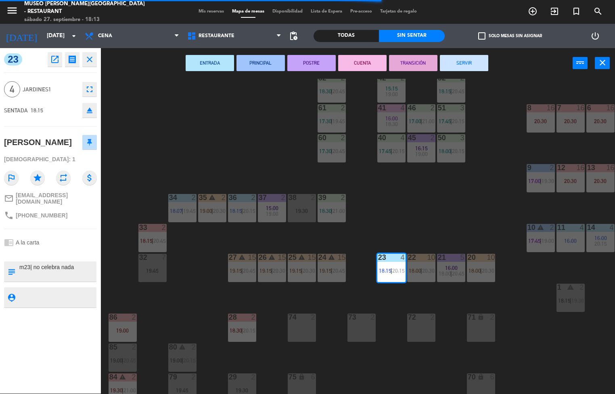
click at [260, 70] on button "PRINCIPAL" at bounding box center [261, 63] width 48 height 16
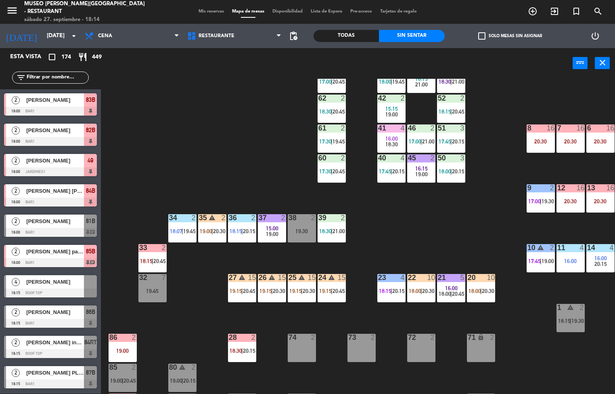
scroll to position [0, 0]
